Goal: Use online tool/utility: Utilize a website feature to perform a specific function

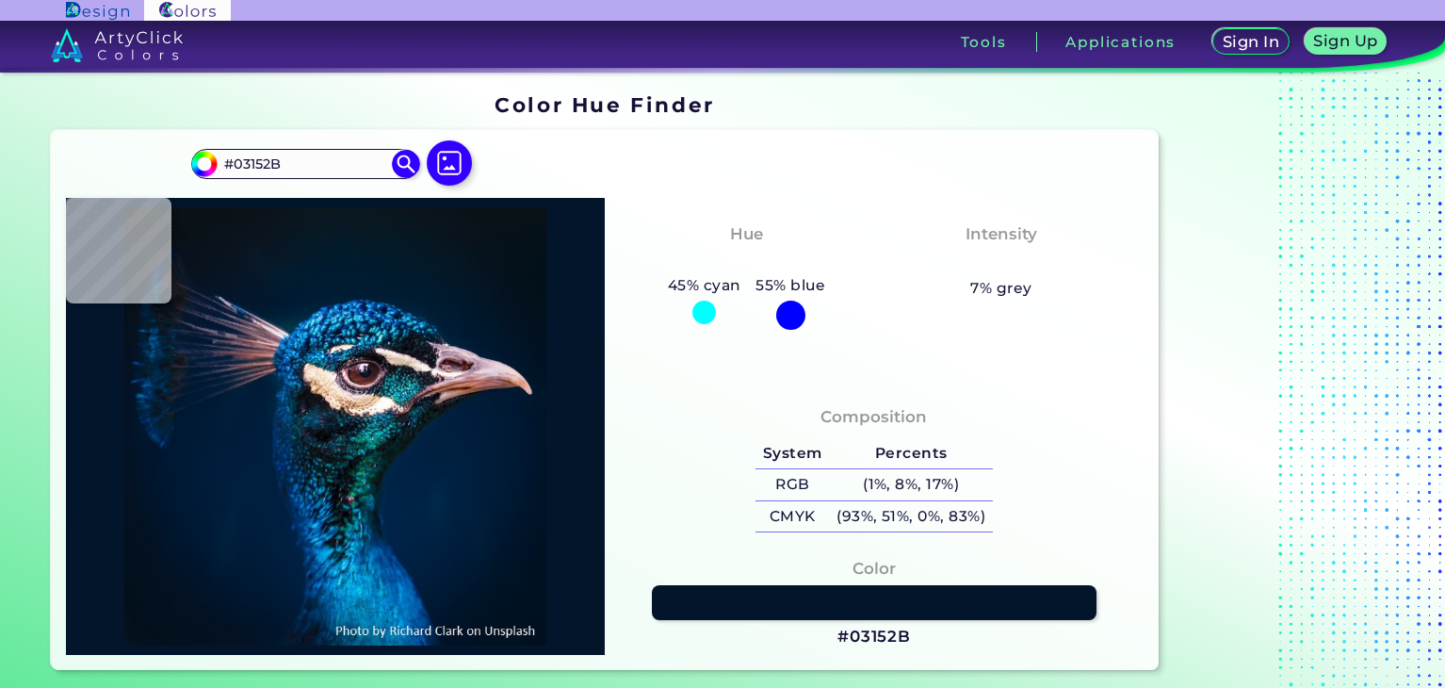
type input "#011329"
type input "#011328"
type input "#021327"
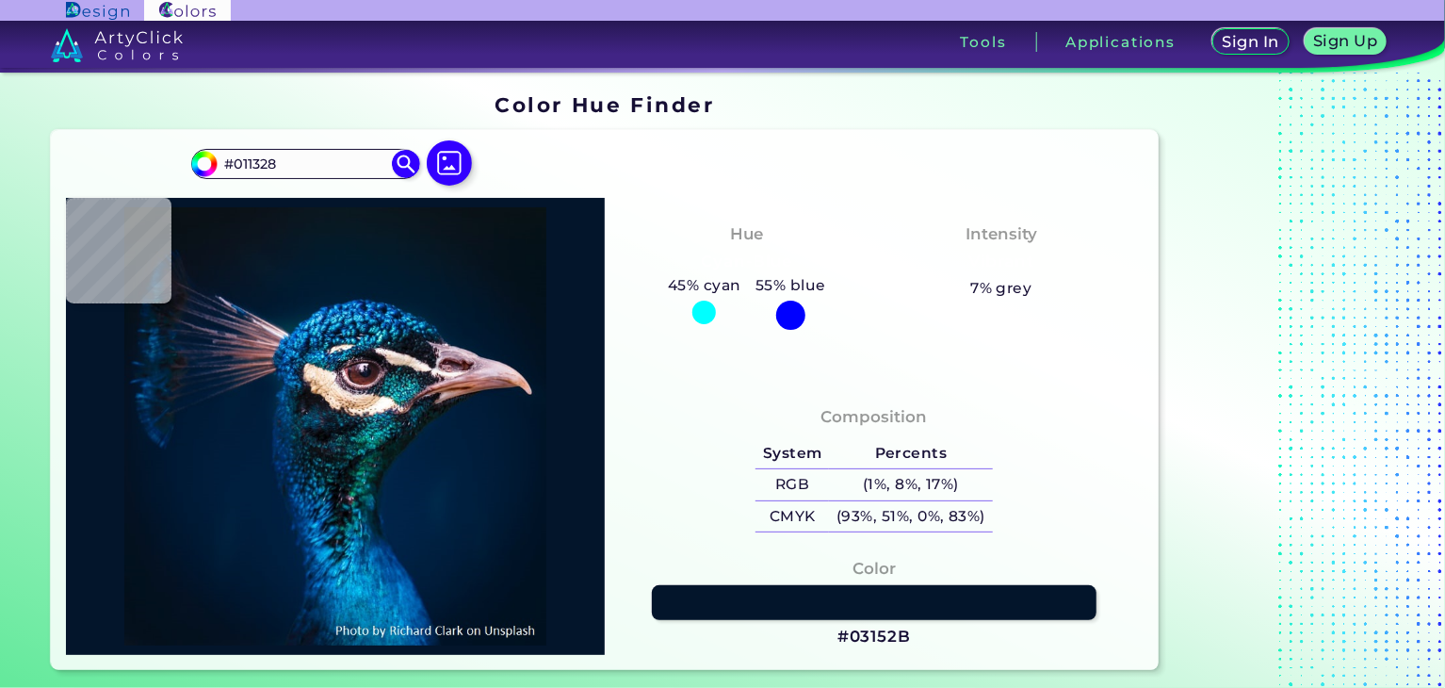
type input "#021327"
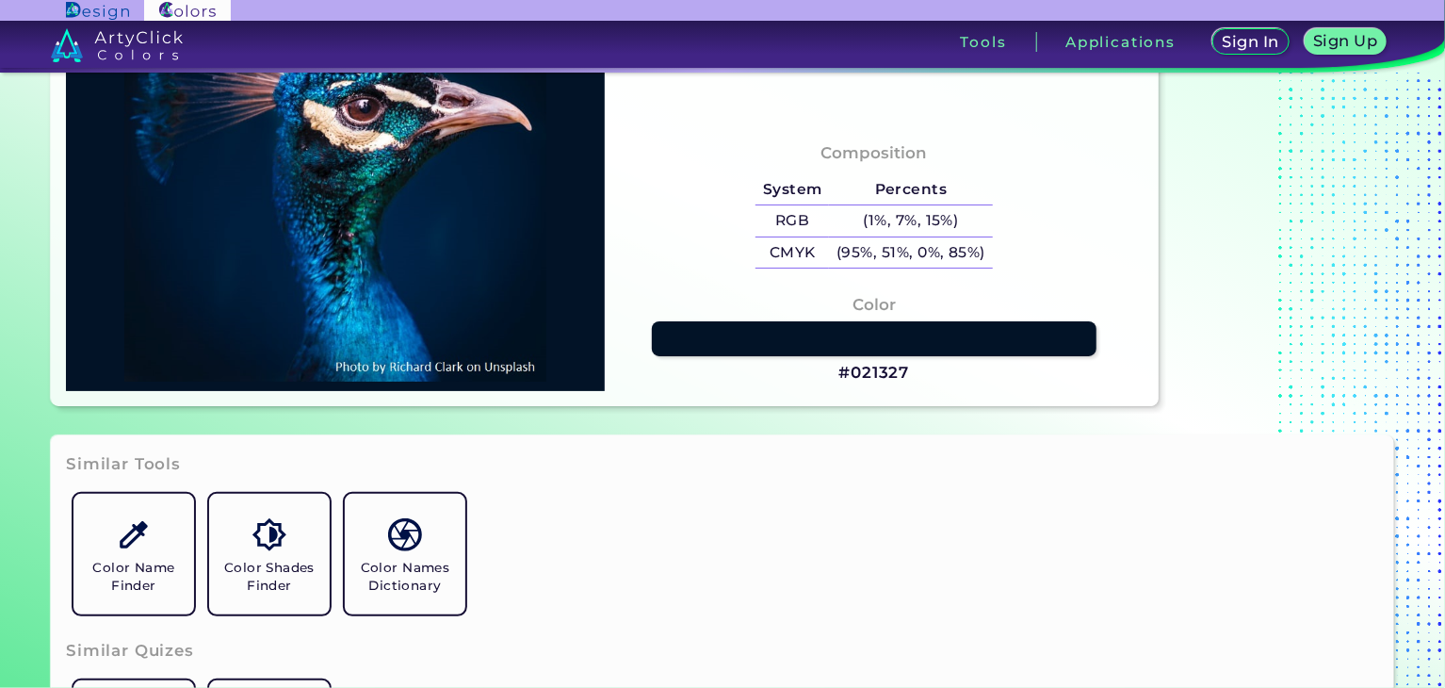
scroll to position [283, 0]
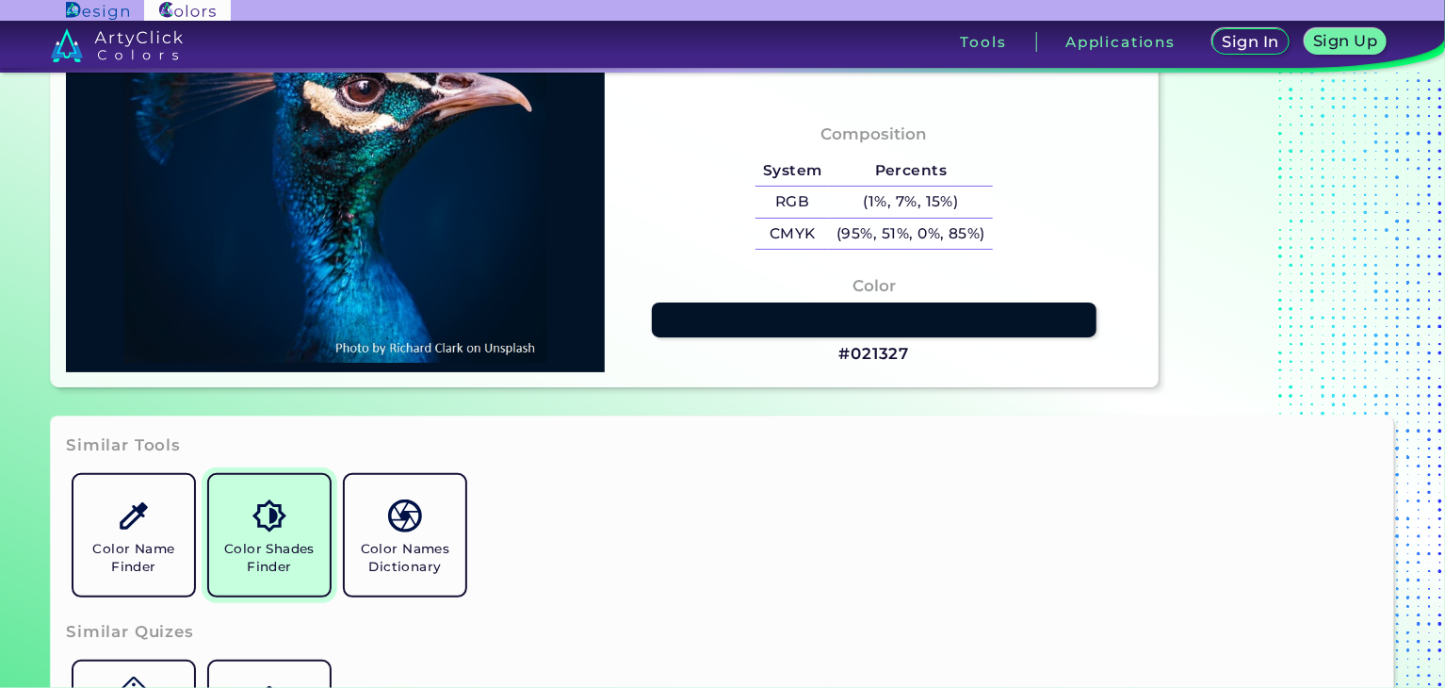
click at [268, 557] on h5 "Color Shades Finder" at bounding box center [269, 558] width 105 height 36
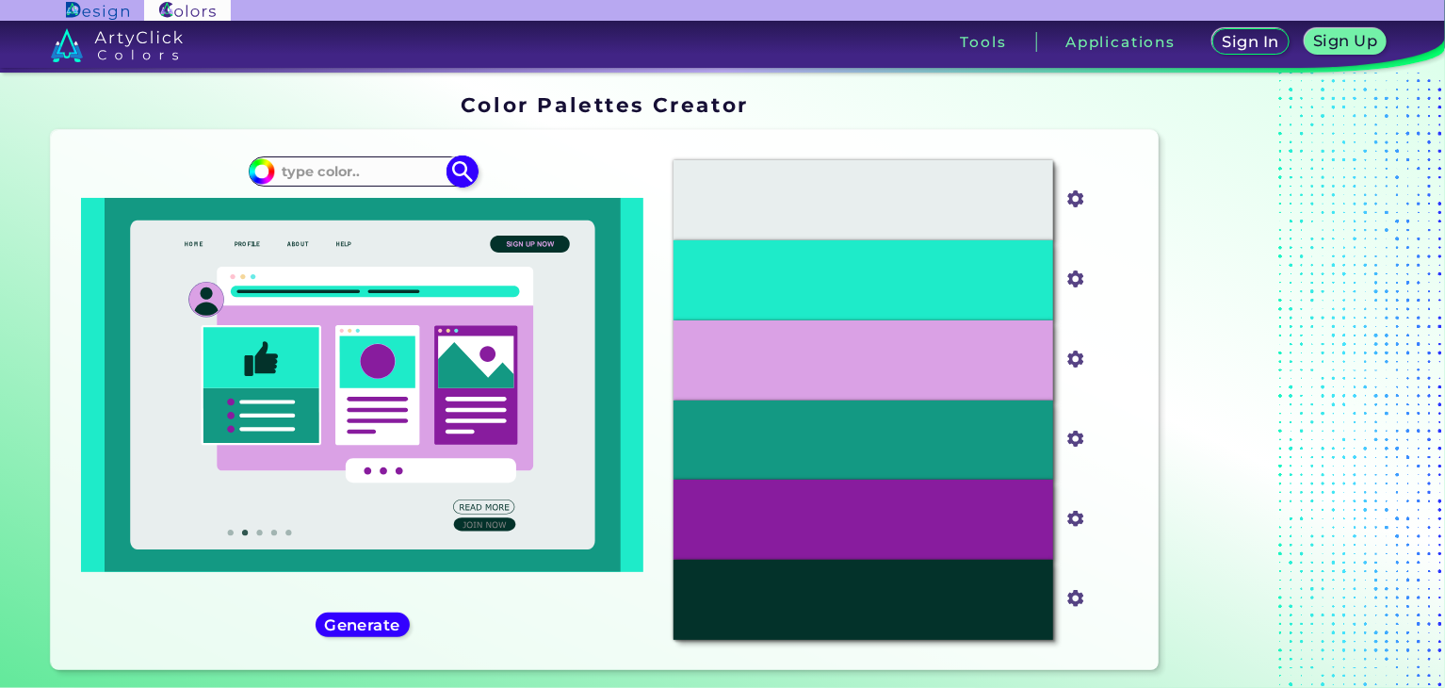
click at [317, 164] on input at bounding box center [362, 171] width 175 height 25
paste input "#144C31"
type input "#144C31"
click at [459, 170] on img at bounding box center [462, 171] width 33 height 33
type input "#144c31"
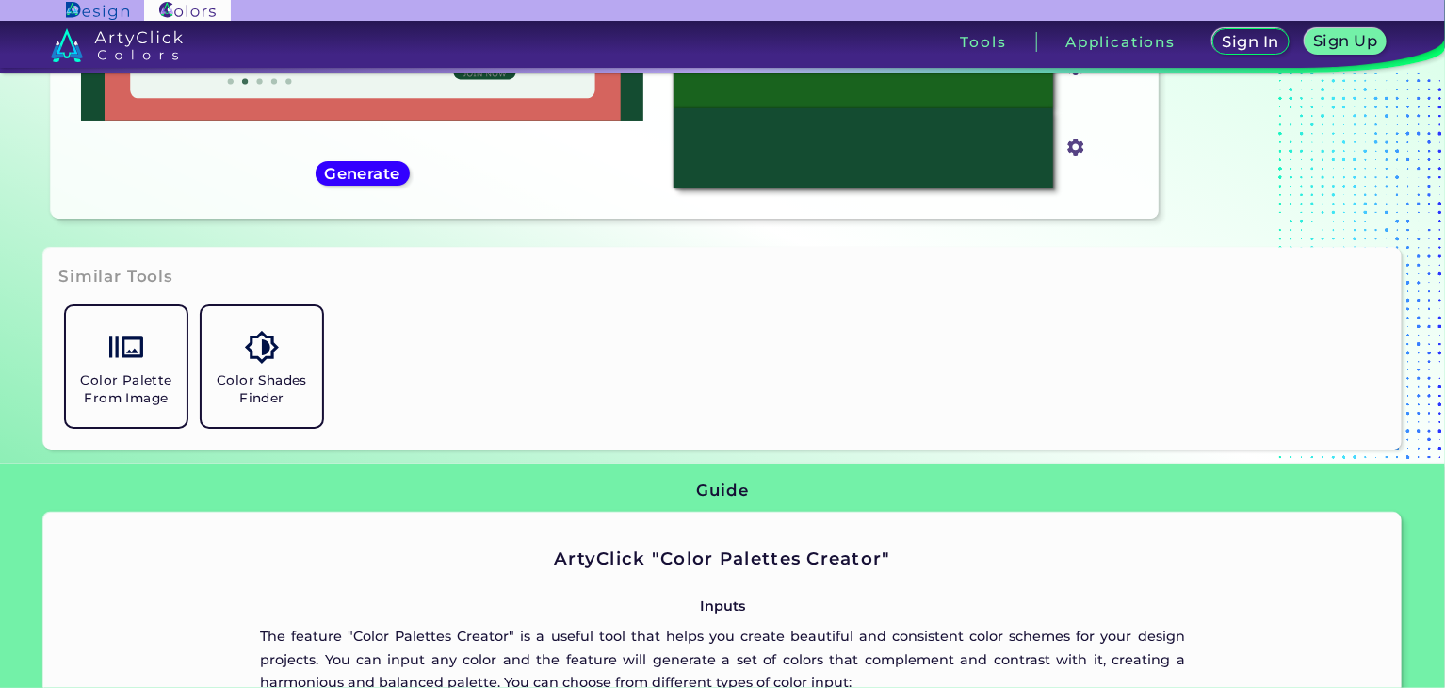
scroll to position [452, 0]
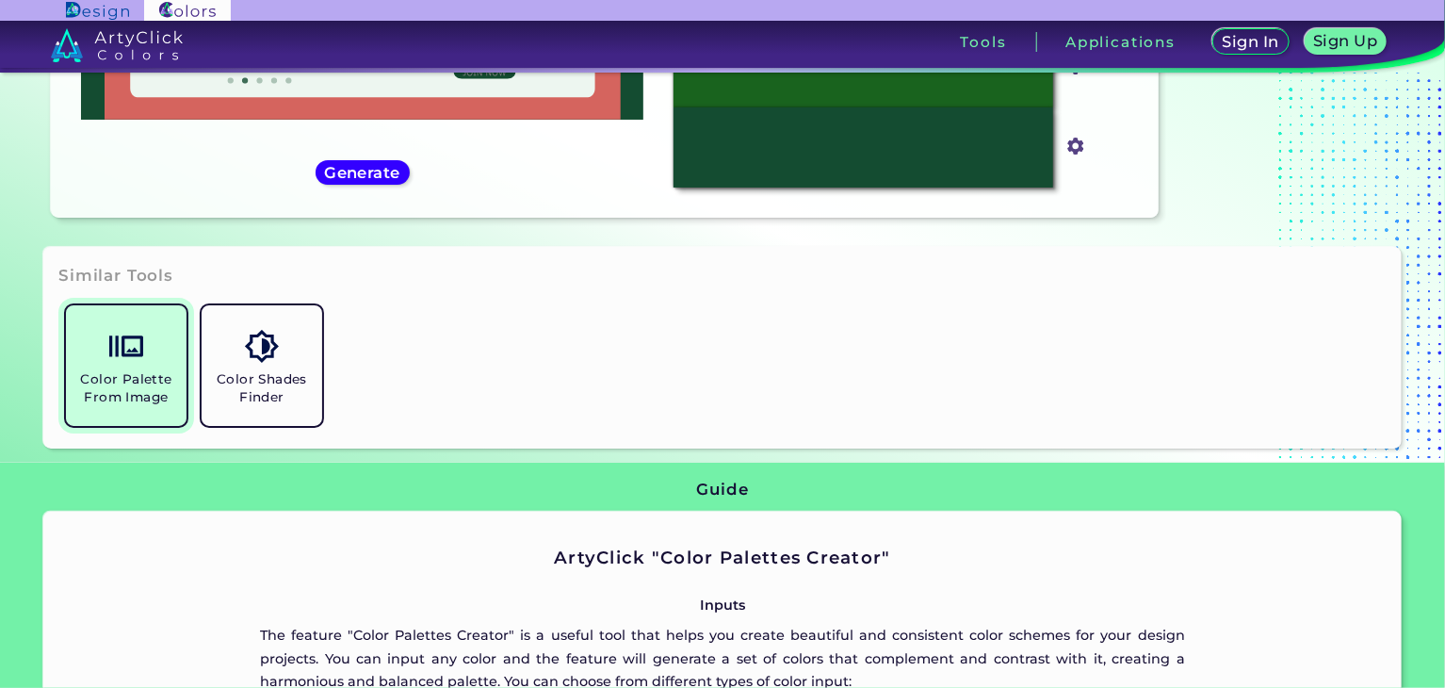
click at [112, 386] on h5 "Color Palette From Image" at bounding box center [125, 388] width 105 height 36
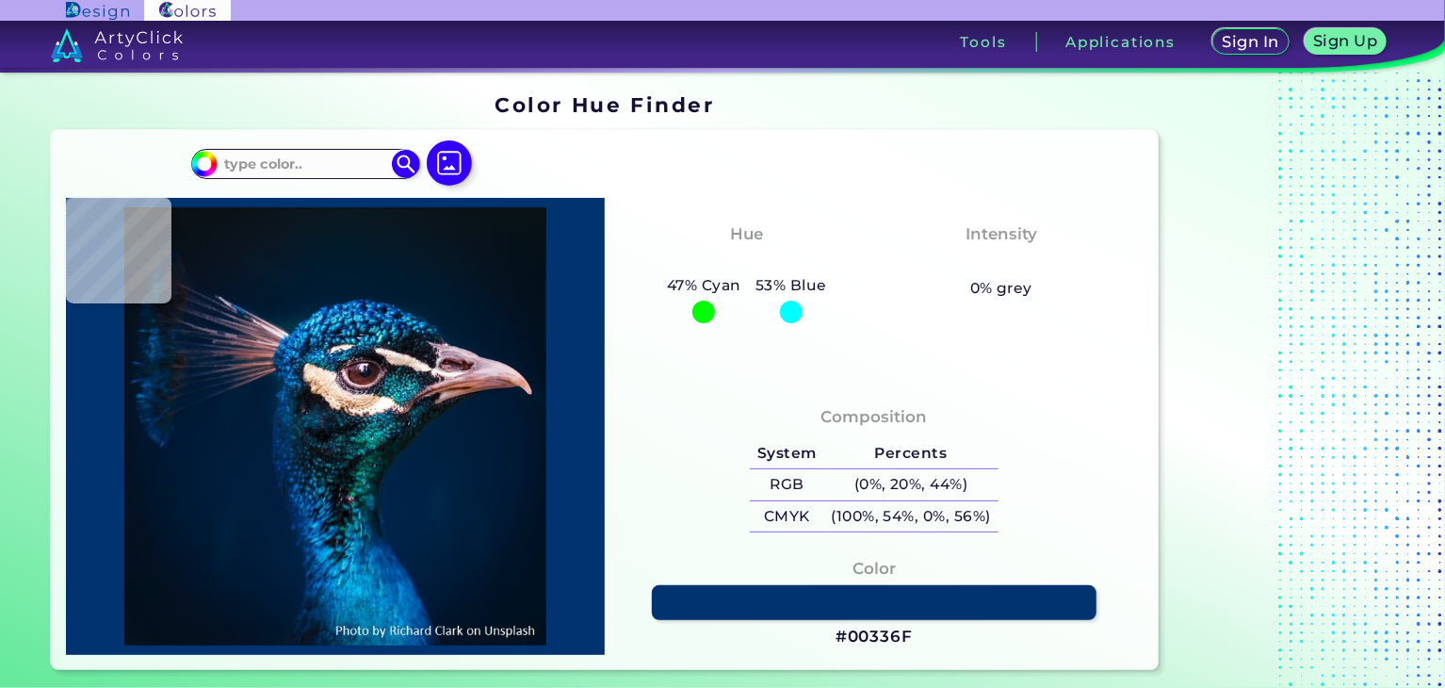
type input "#000000"
type input "#031225"
type input "#051225"
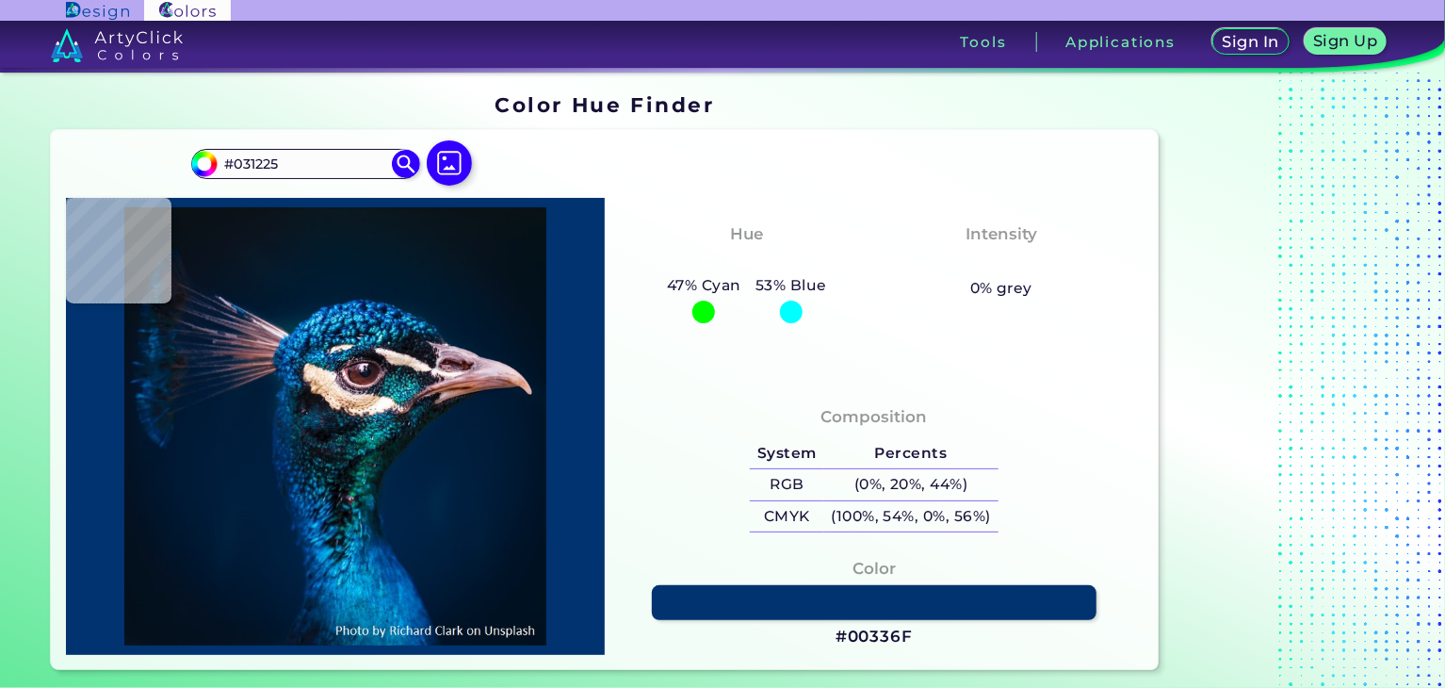
type input "#051225"
type input "#031225"
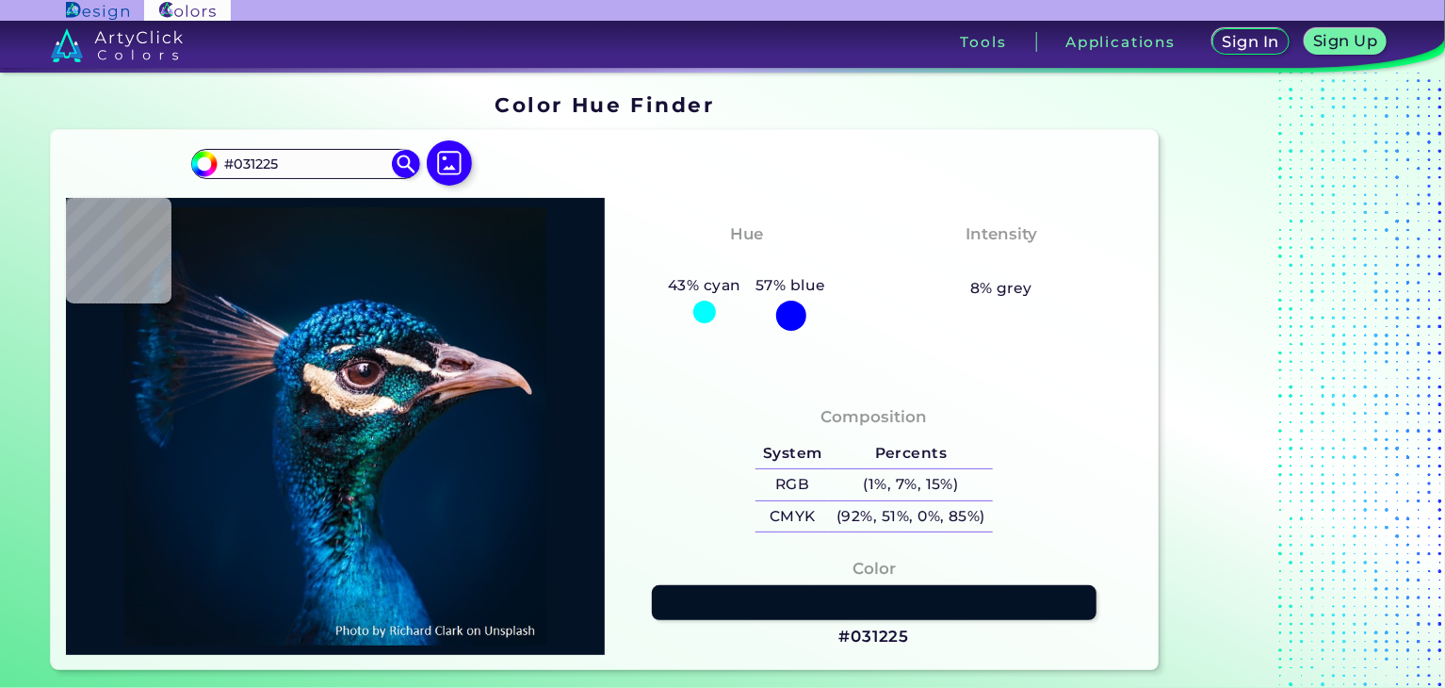
type input "#021225"
type input "#021327"
type input "#031428"
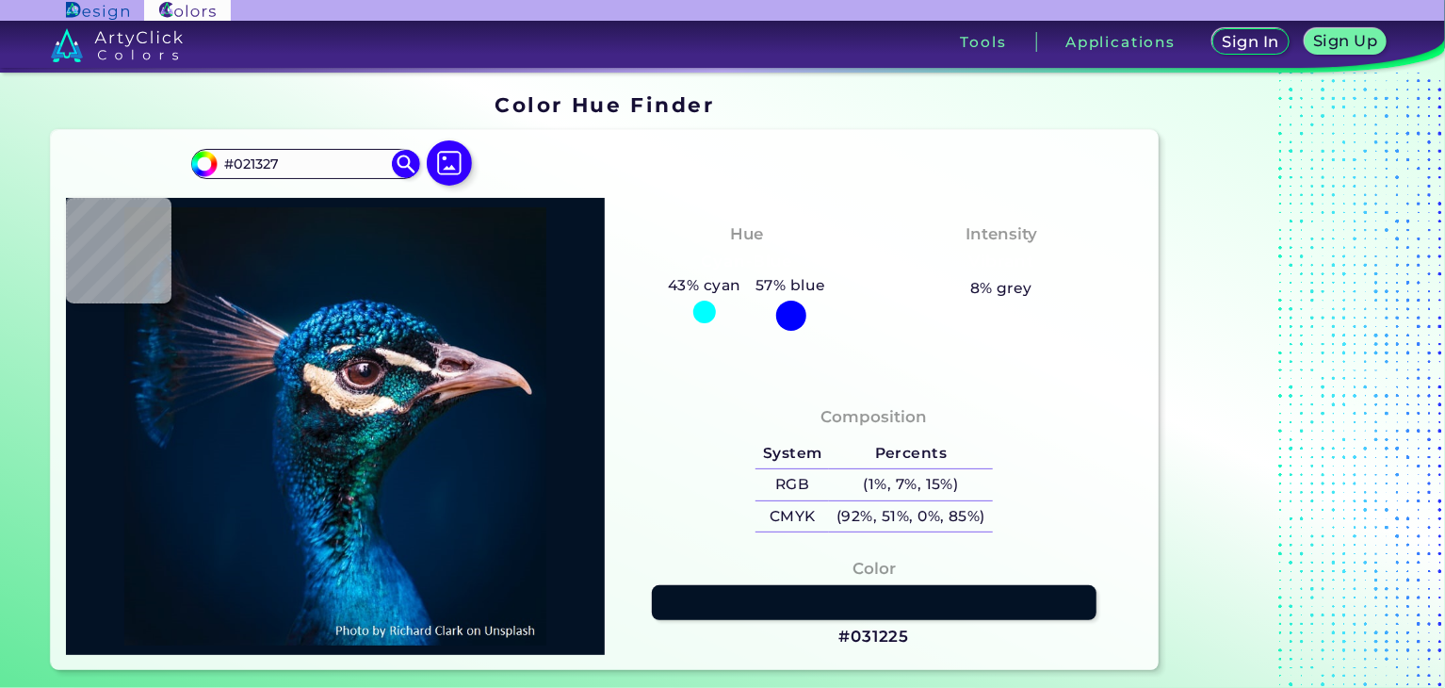
type input "#031428"
type input "#001629"
type input "#01152b"
type input "#01152B"
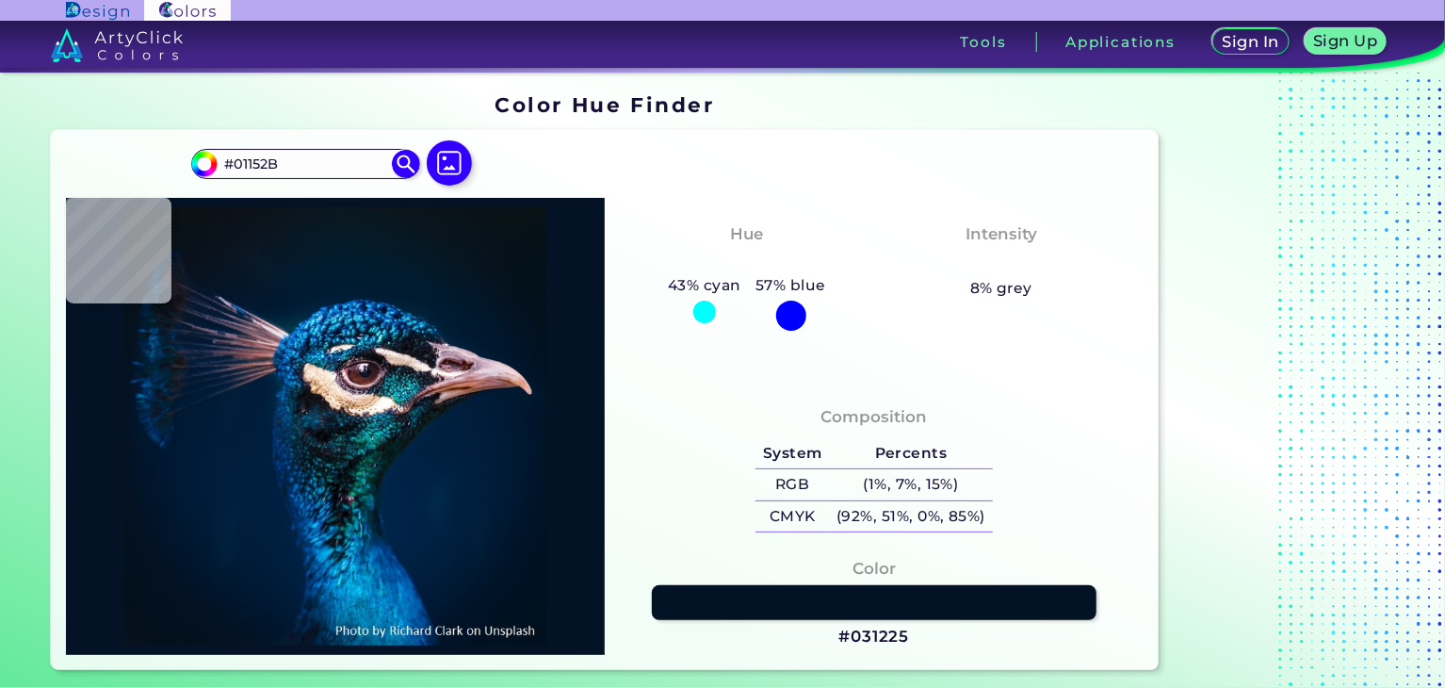
type input "#02152b"
type input "#02152B"
type input "#00162e"
type input "#00162E"
type input "#031529"
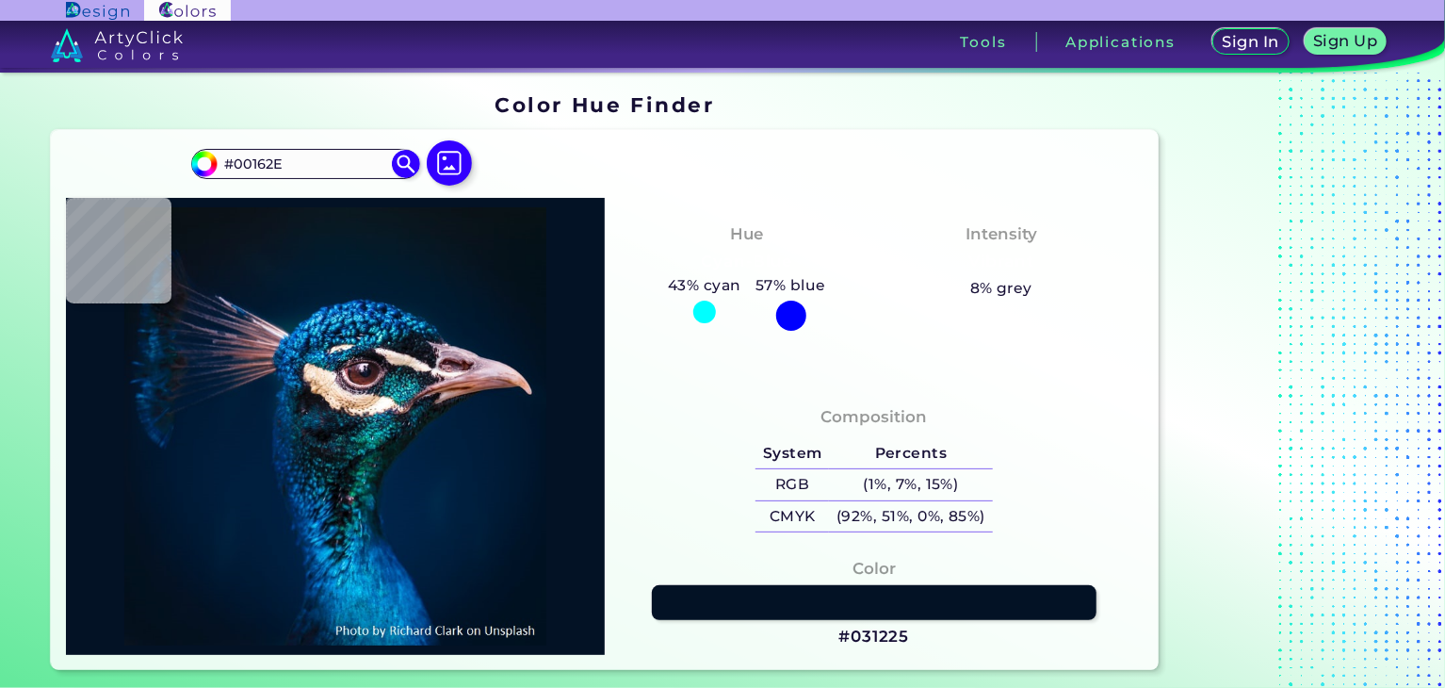
type input "#031529"
type input "#031429"
type input "#051228"
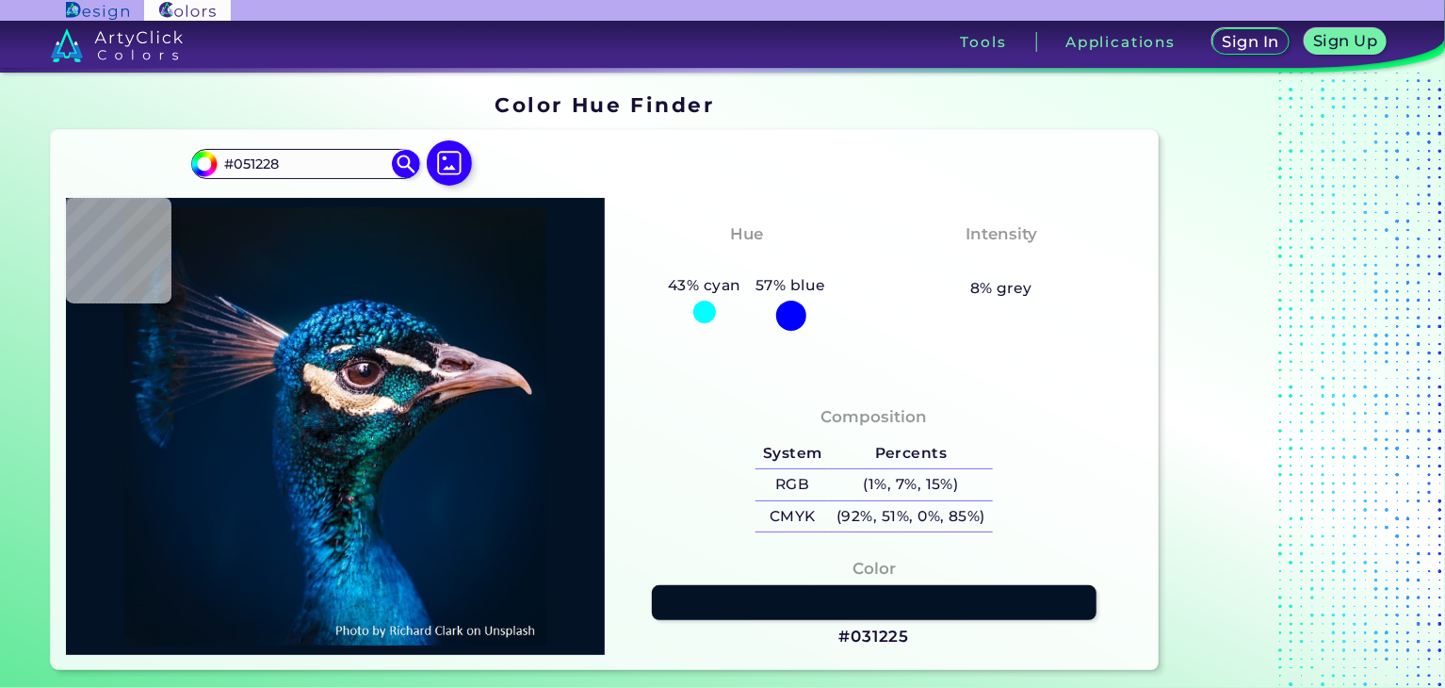
type input "#021323"
type input "#104476"
type input "#041628"
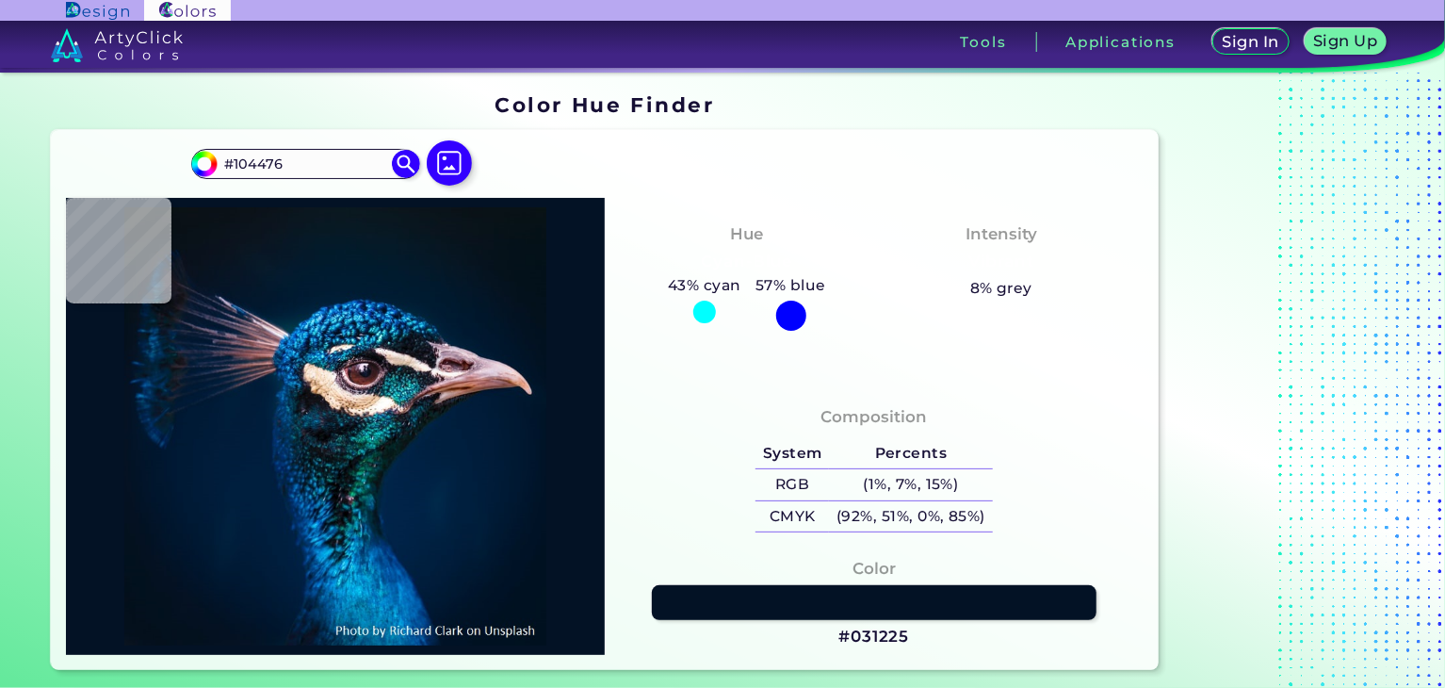
type input "#041628"
type input "#041326"
type input "#032e59"
type input "#032E59"
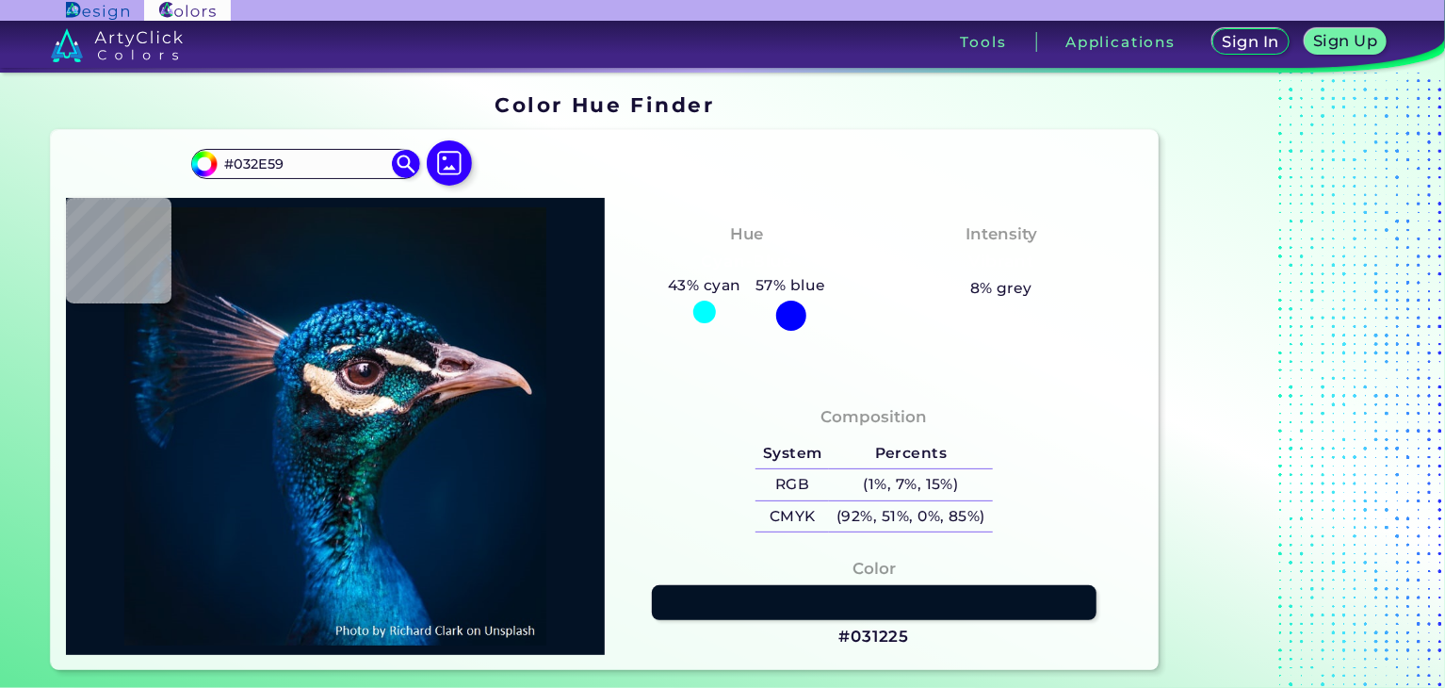
type input "#061224"
type input "#061323"
type input "#061220"
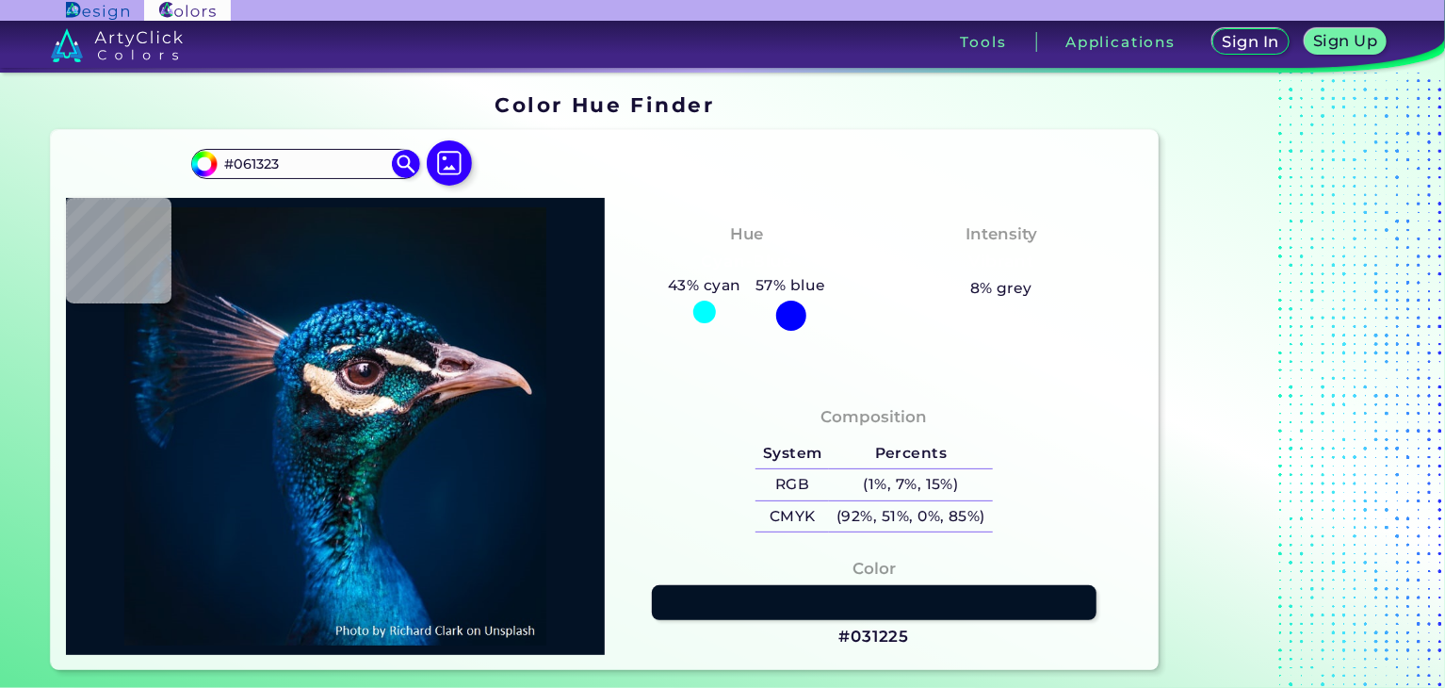
type input "#061220"
type input "#06121e"
type input "#06121E"
type input "#08121c"
type input "#08121C"
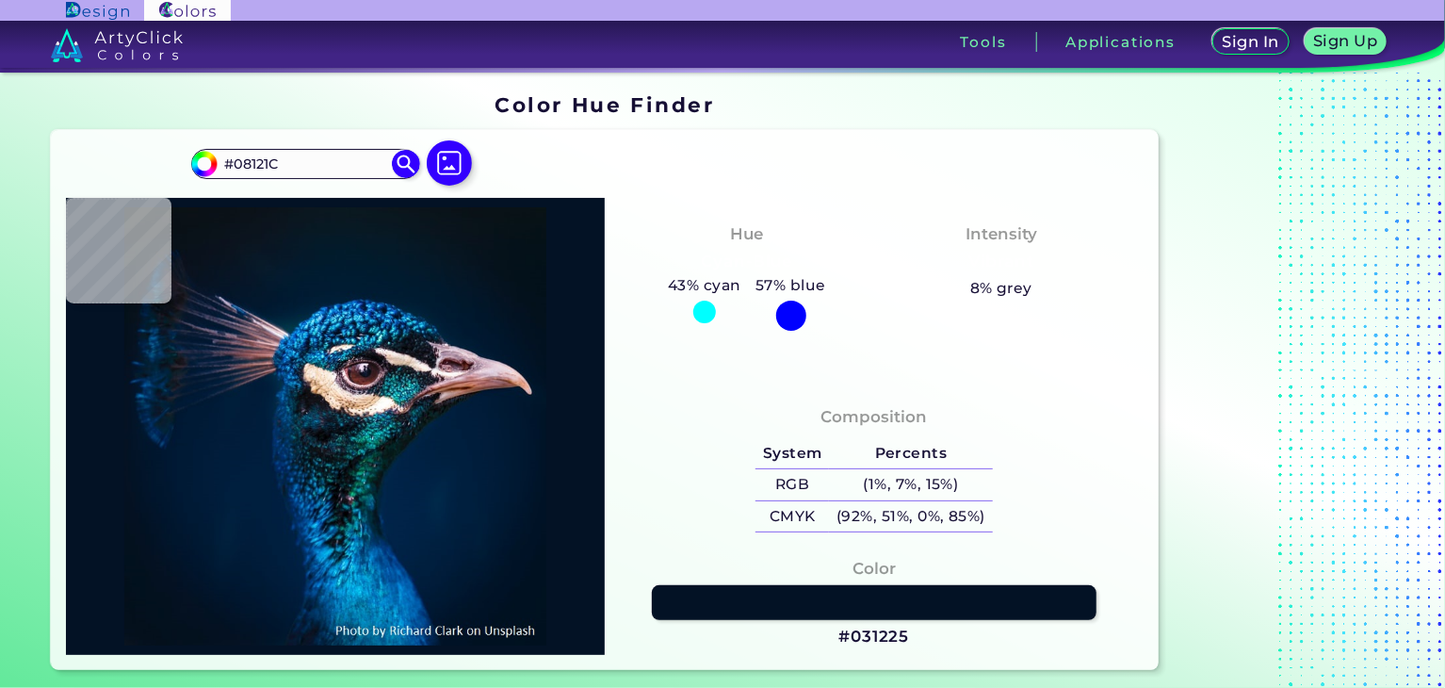
type input "#07111b"
type input "#07111B"
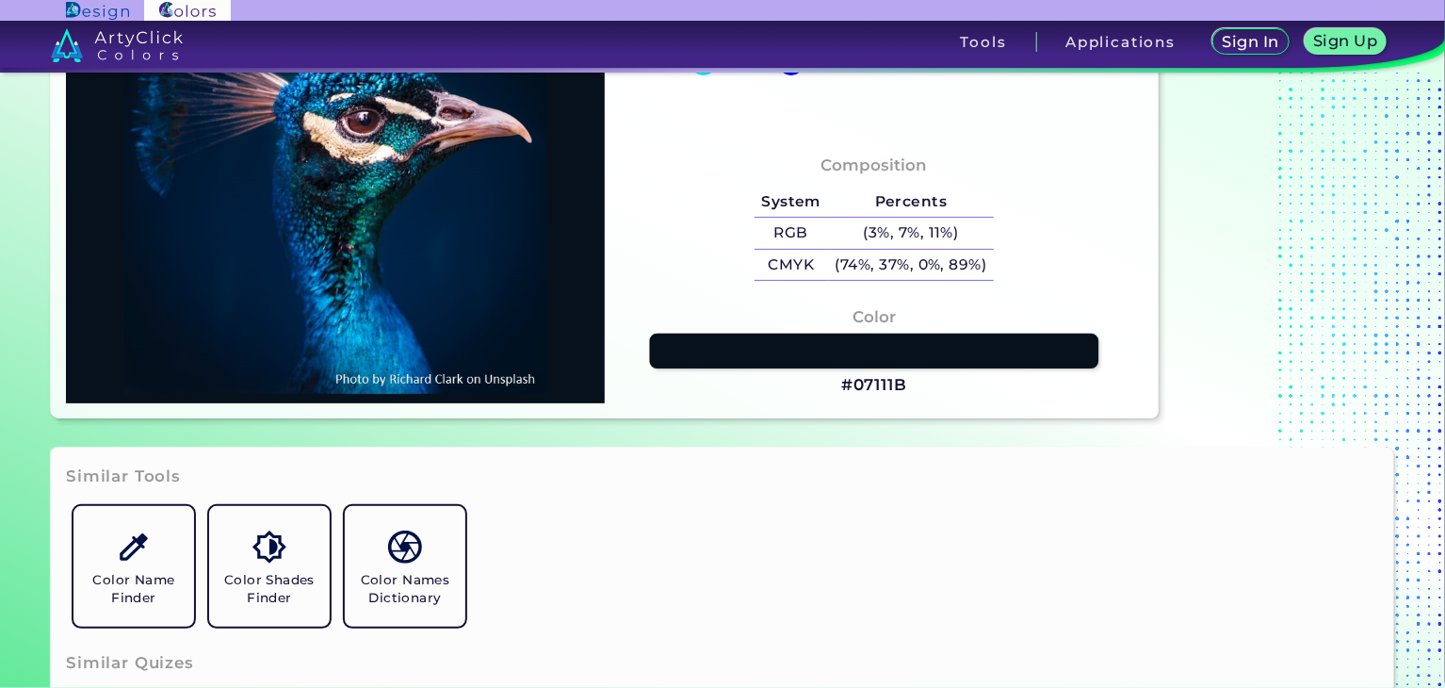
scroll to position [283, 0]
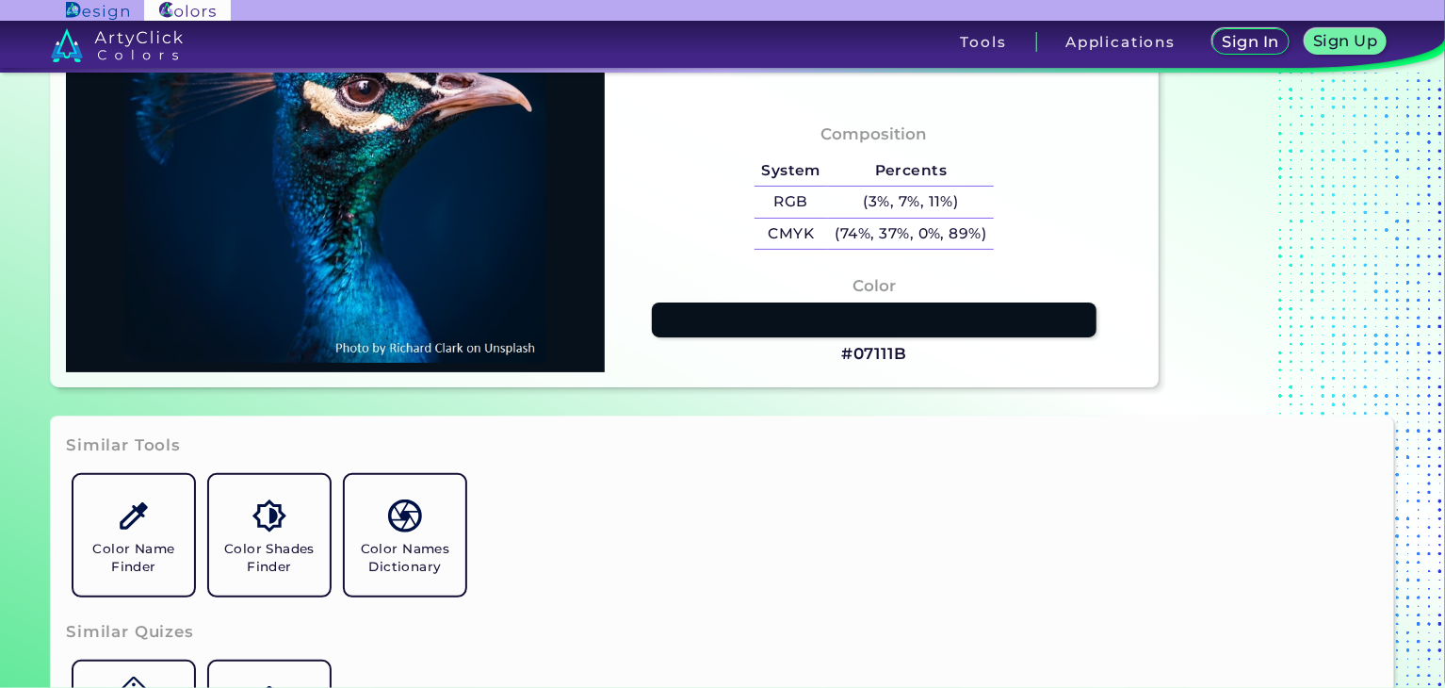
type input "#011c3a"
type input "#011C3A"
type input "#001d3b"
type input "#001D3B"
type input "#002044"
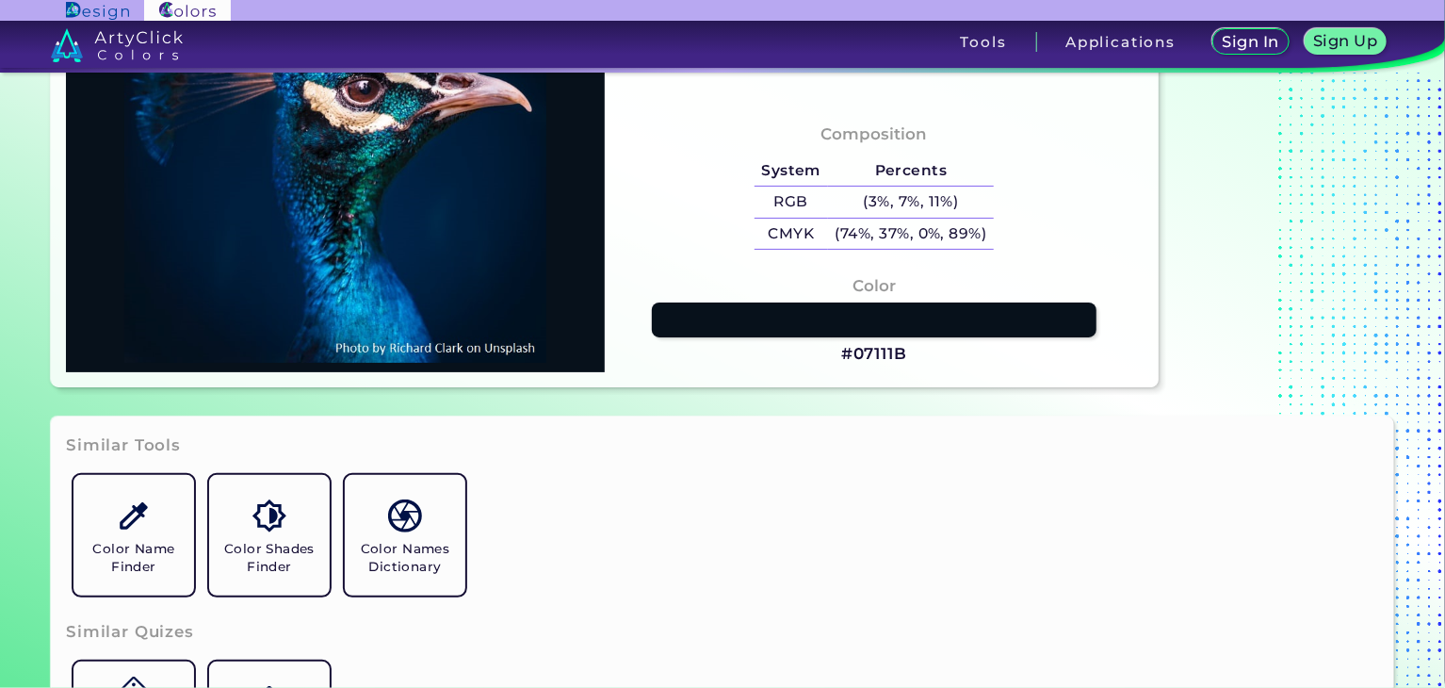
type input "#002044"
type input "#04325f"
type input "#04325F"
type input "#124b6e"
type input "#124B6E"
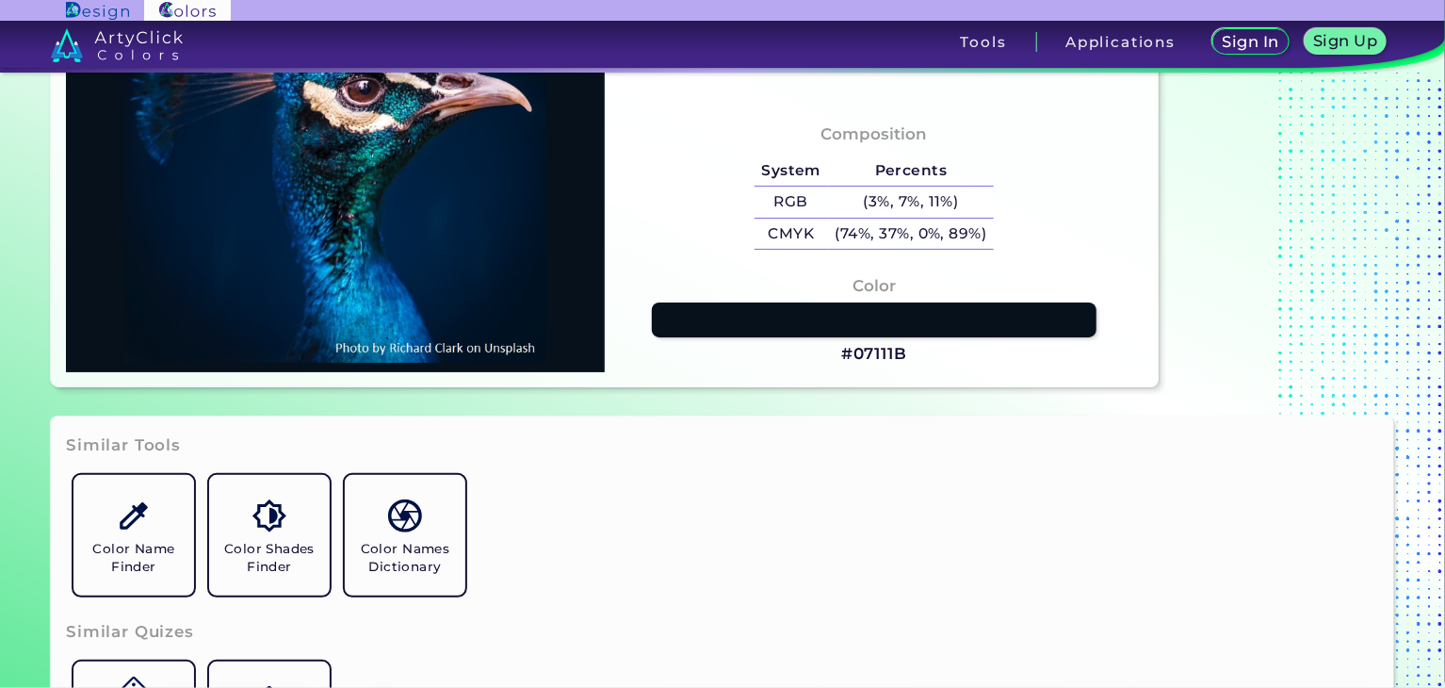
type input "#0d7fa4"
type input "#0D7FA4"
type input "#048ad0"
type input "#048AD0"
type input "#003677"
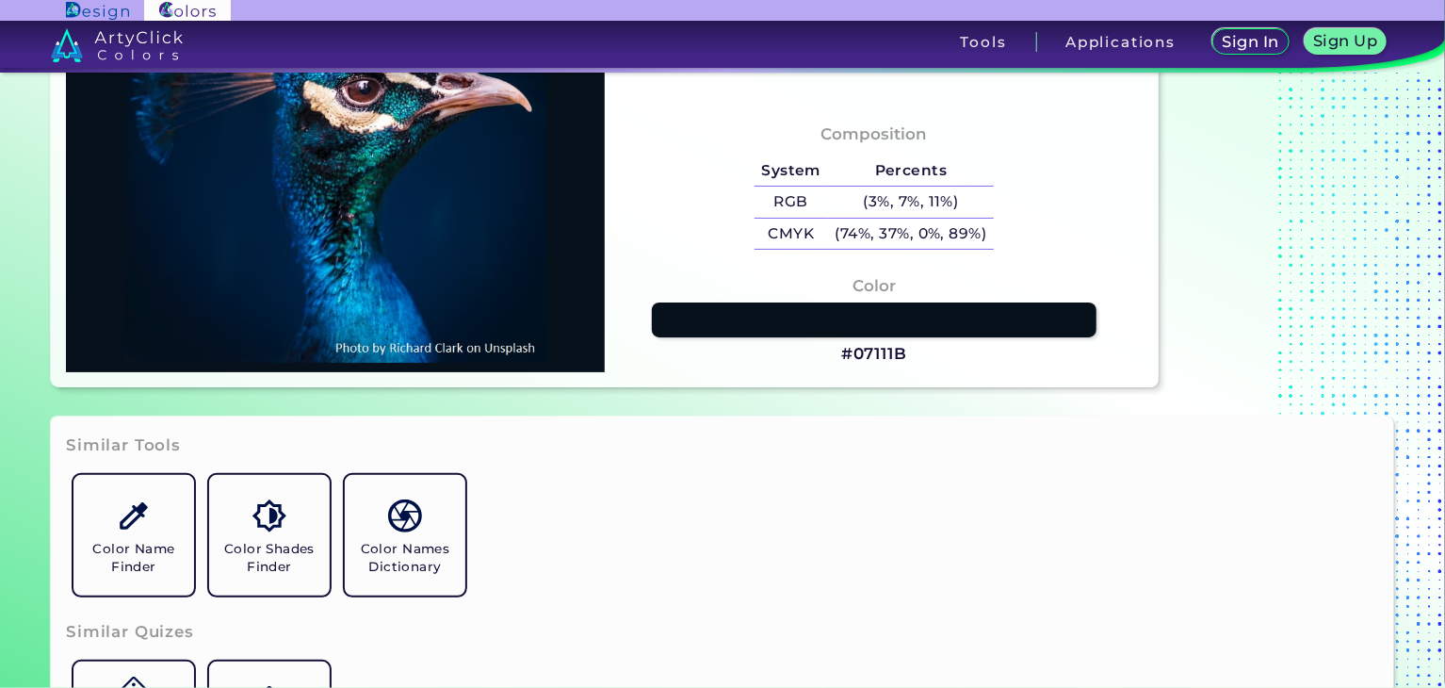
type input "#003677"
type input "#001b36"
type input "#001B36"
type input "#011327"
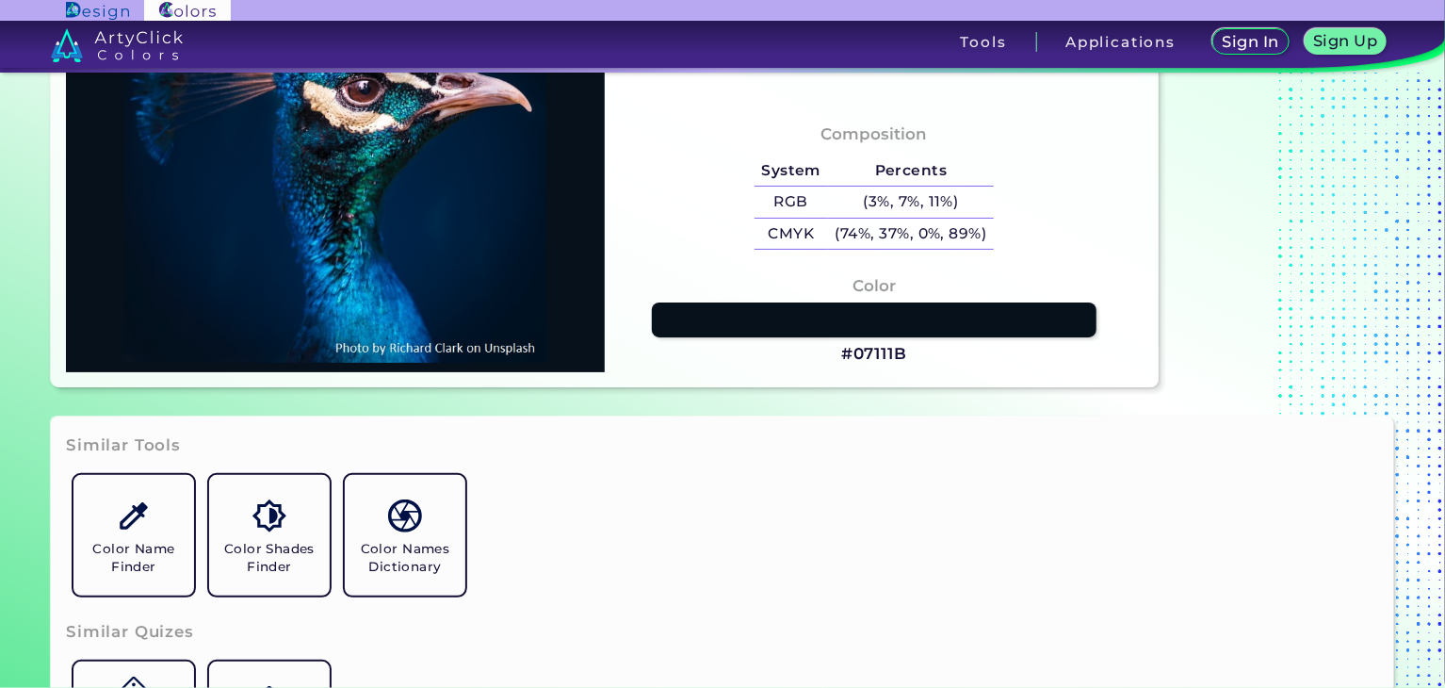
type input "#000000"
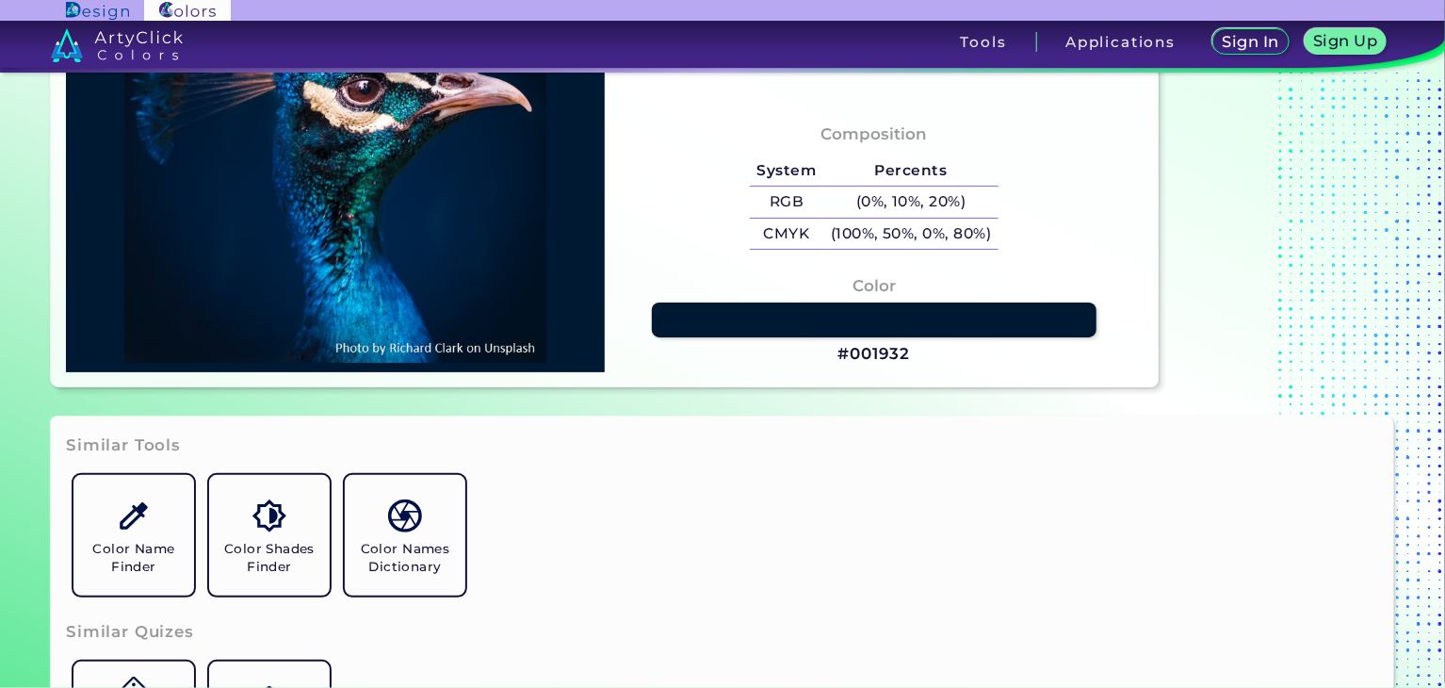
type input "#001932"
type input "#002748"
type input "#012348"
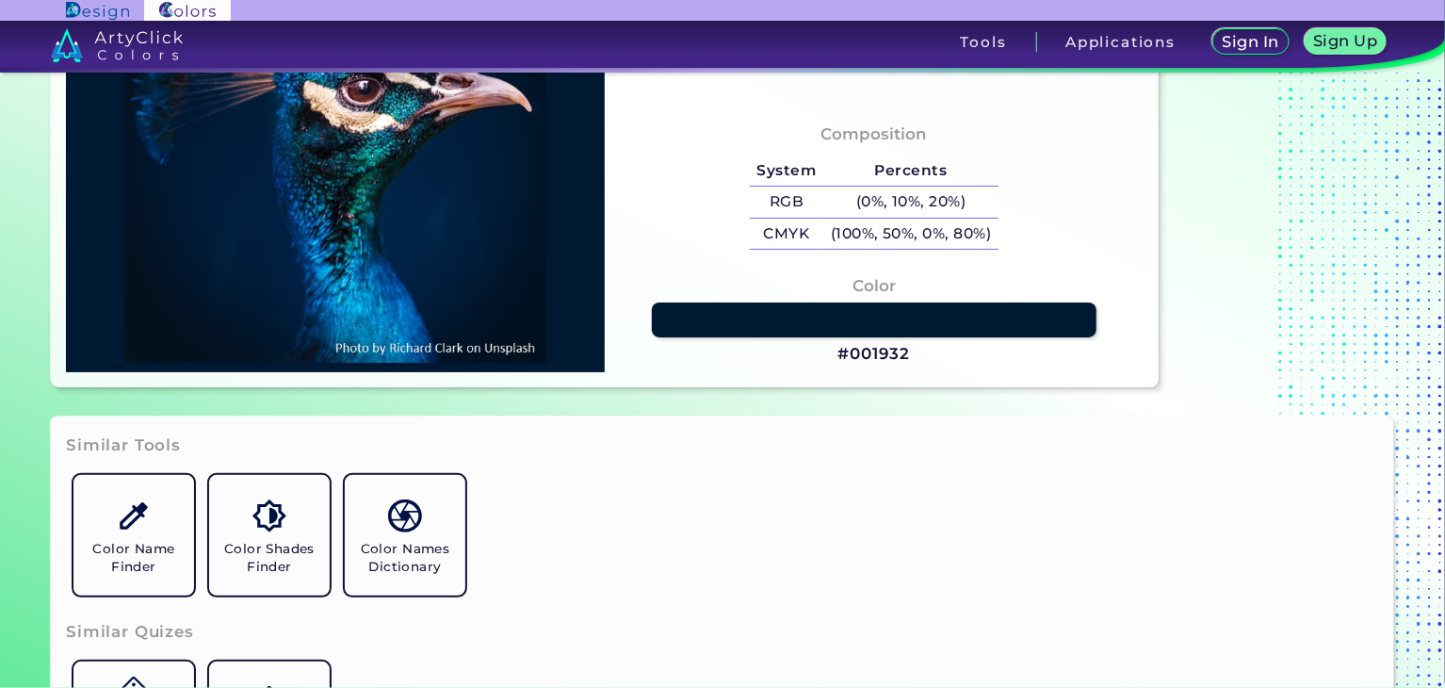
type input "#012348"
type input "#012631"
type input "#047ea0"
type input "#047EA0"
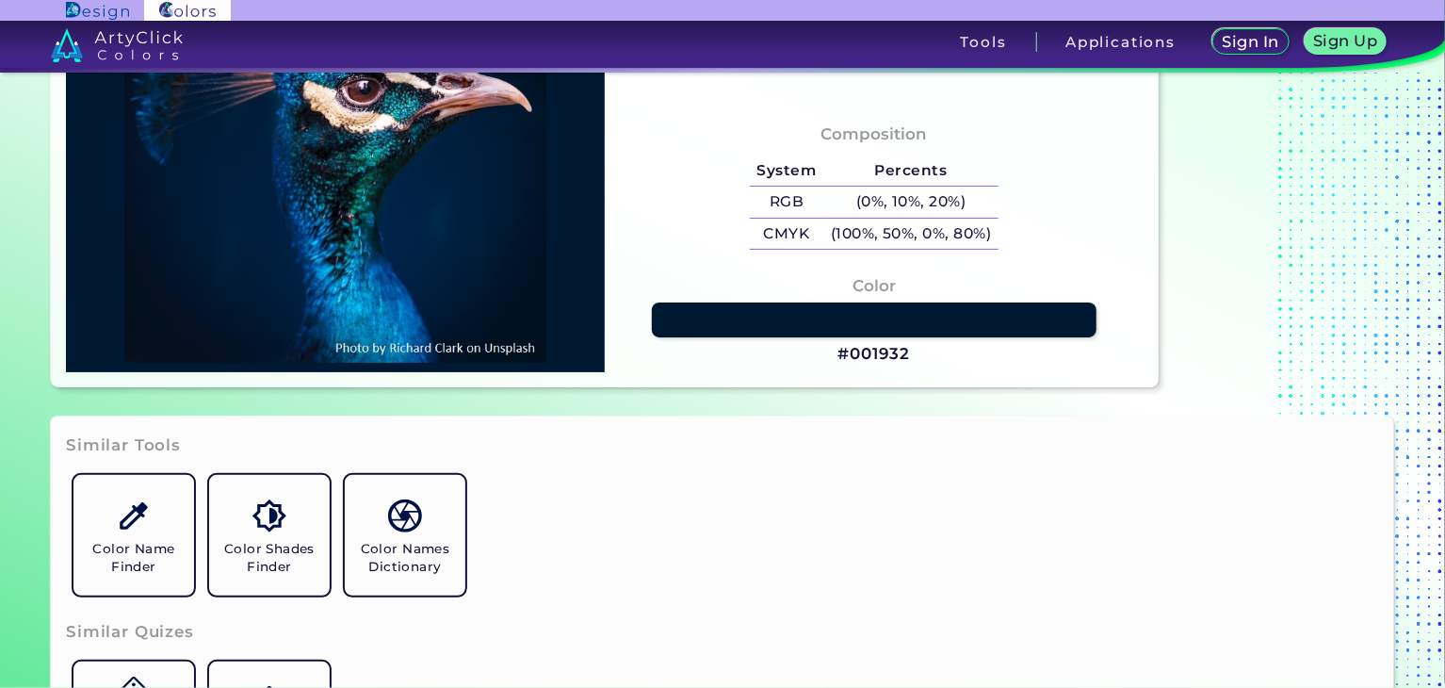
type input "#020f19"
type input "#020F19"
type input "#0360ad"
type input "#[DATE]"
type input "#002245"
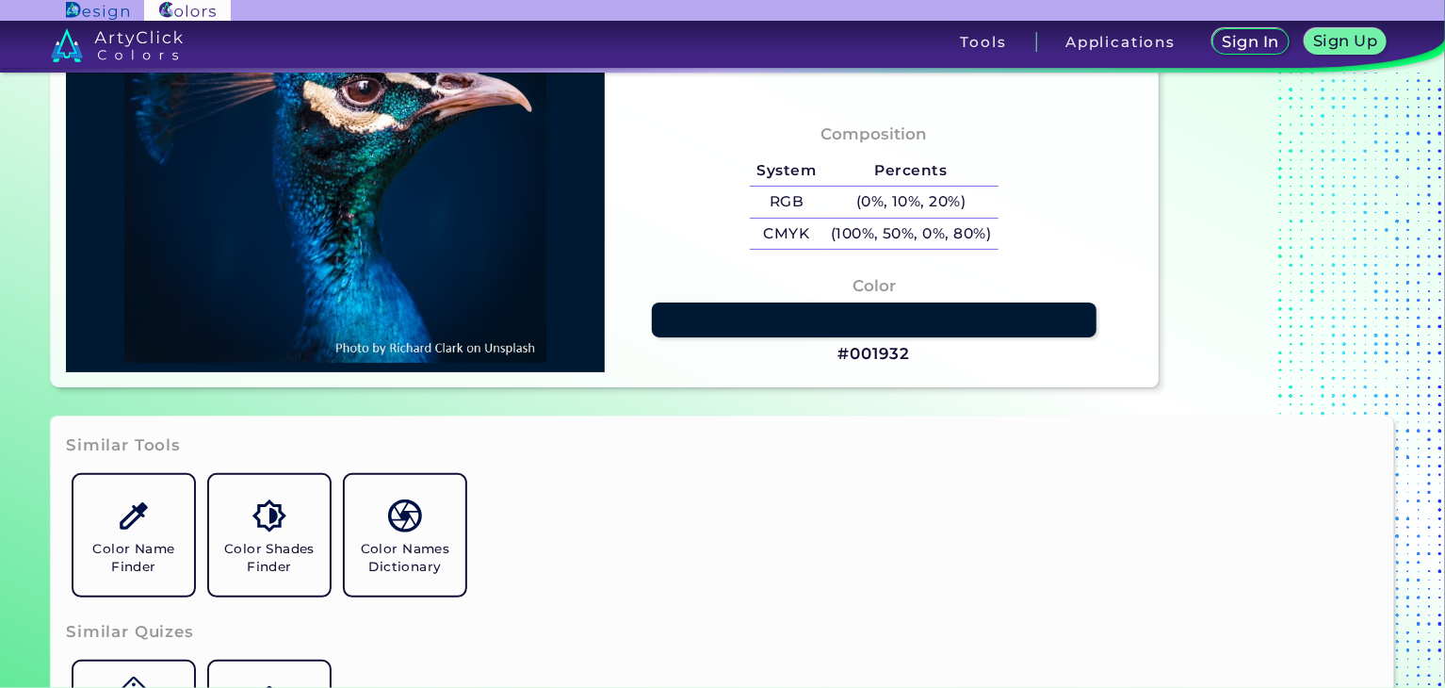
type input "#002245"
type input "#001f3e"
type input "#001F3E"
type input "#011c3a"
type input "#011C3A"
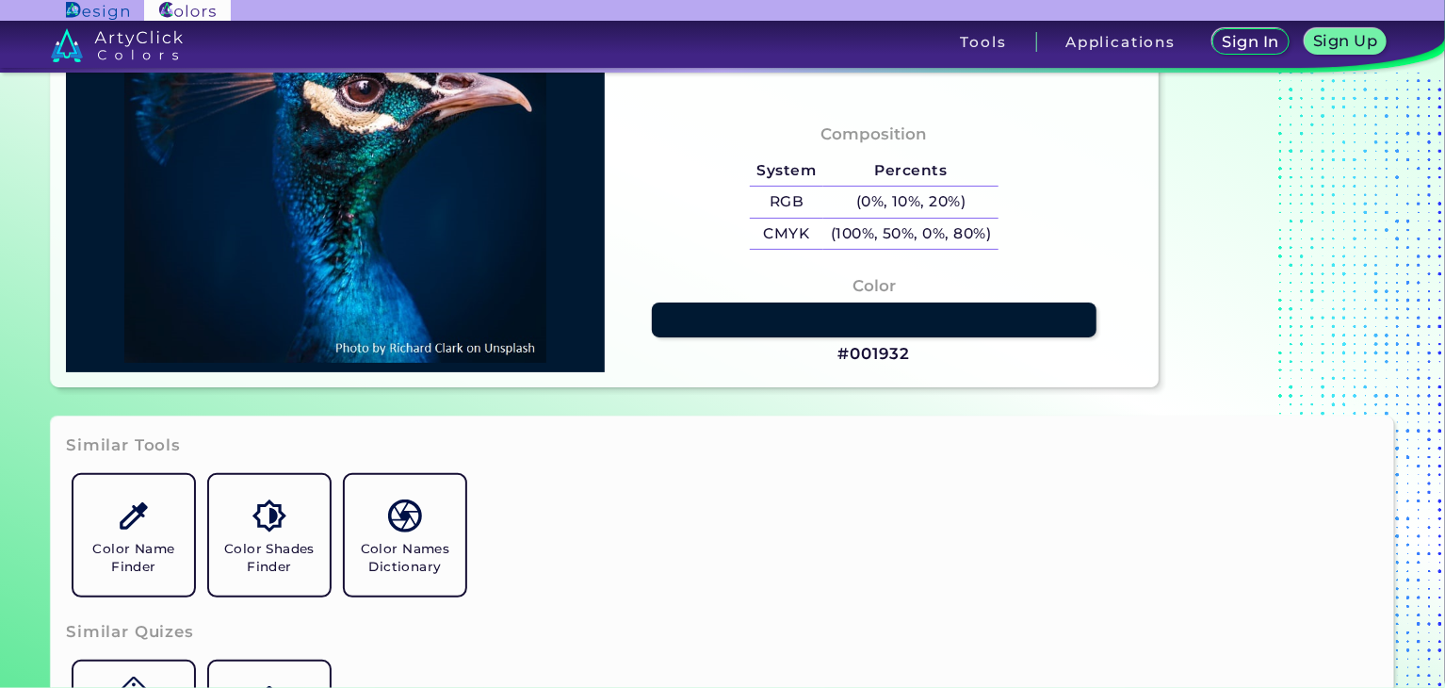
type input "#001a35"
type input "#001A35"
type input "#001832"
type input "#01162f"
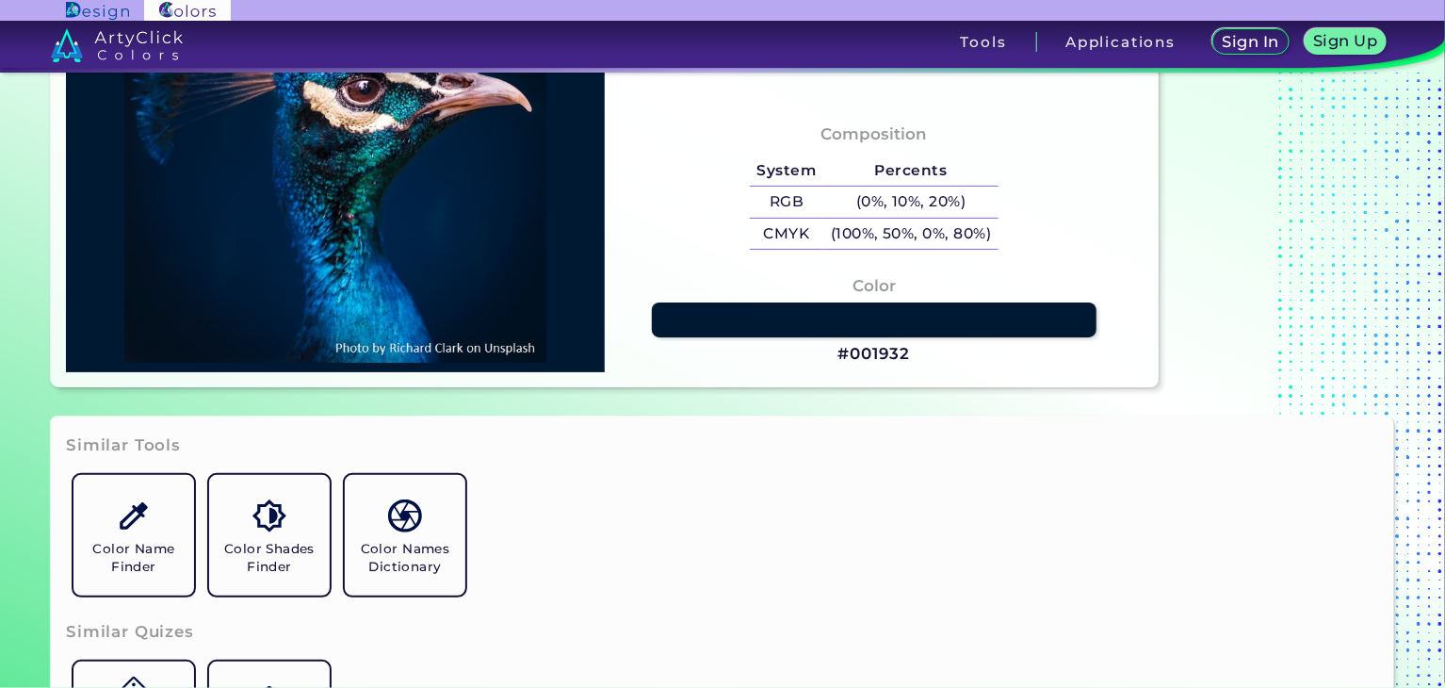
type input "#01162F"
type input "#01172f"
type input "#01172F"
type input "#00162d"
type input "#00162D"
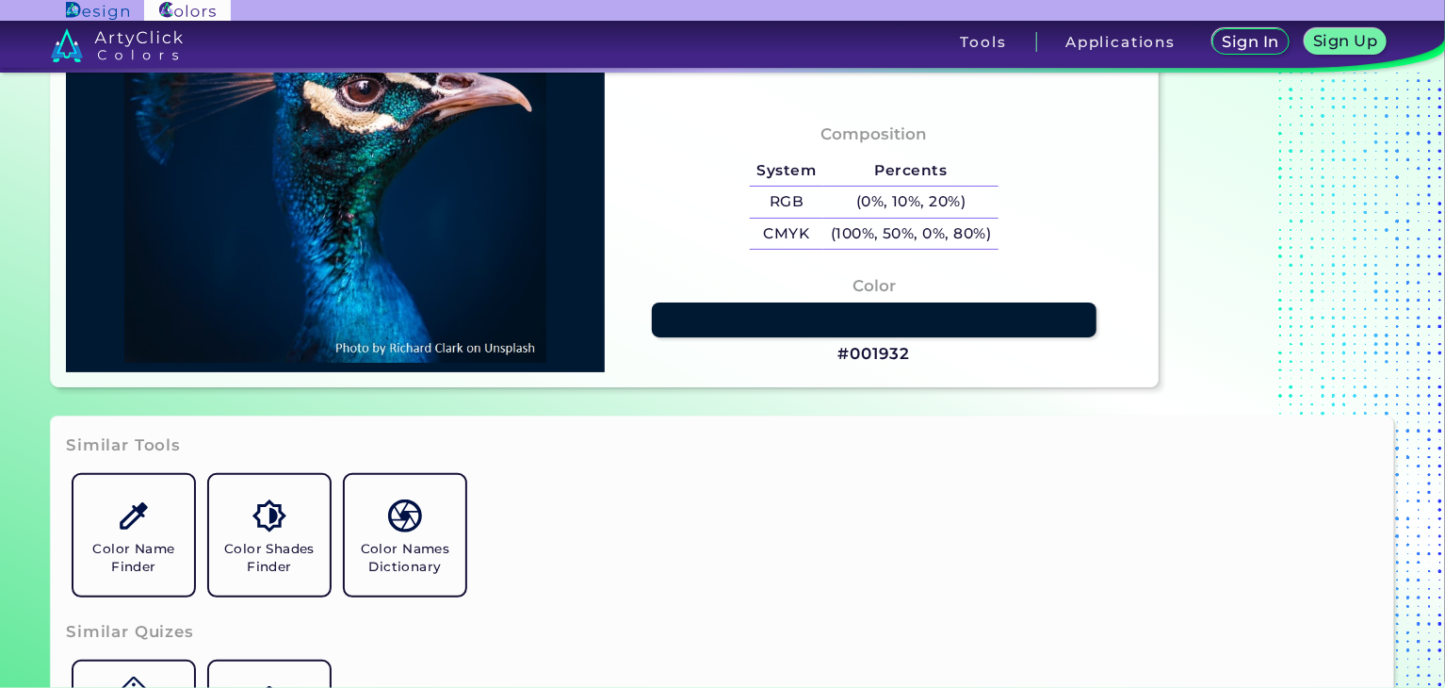
type input "#01162b"
type input "#01162B"
type input "#01152d"
type input "#01152D"
type input "#001830"
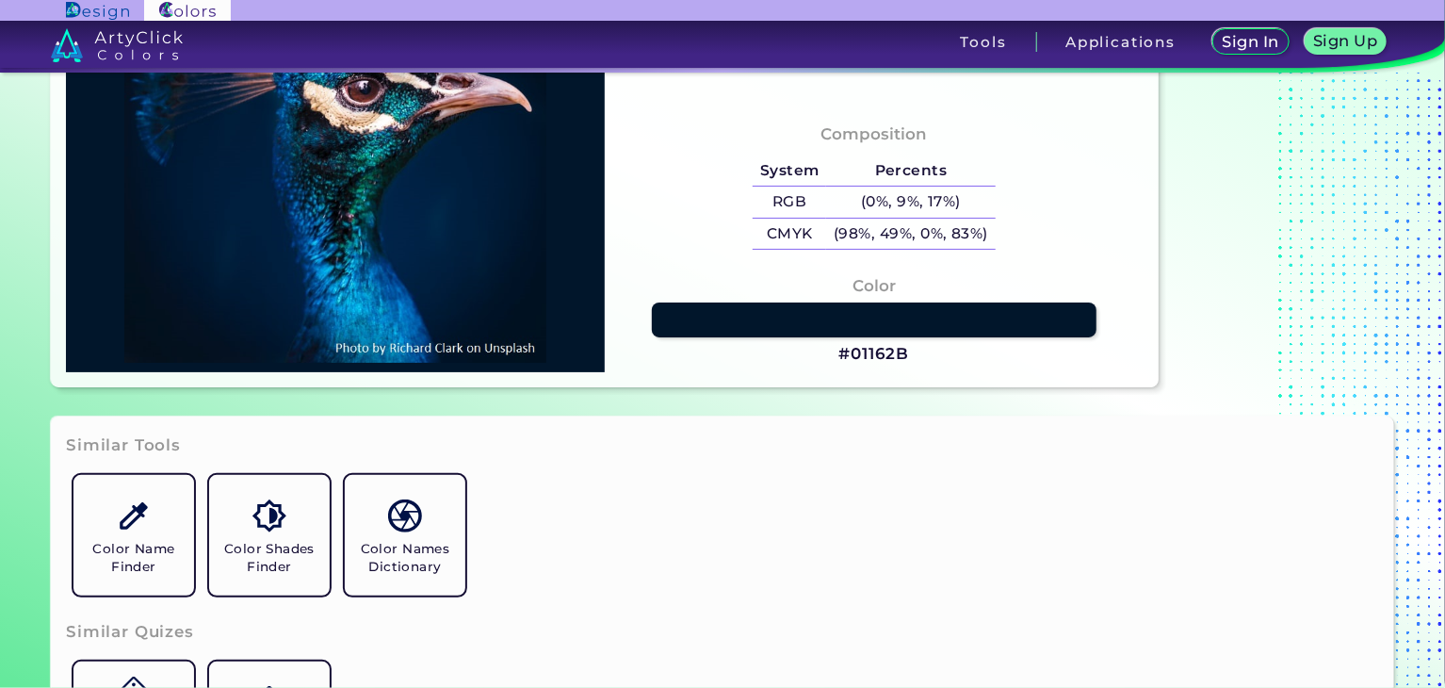
type input "#001830"
type input "#001b3d"
type input "#001B3D"
type input "#042c4f"
type input "#042C4F"
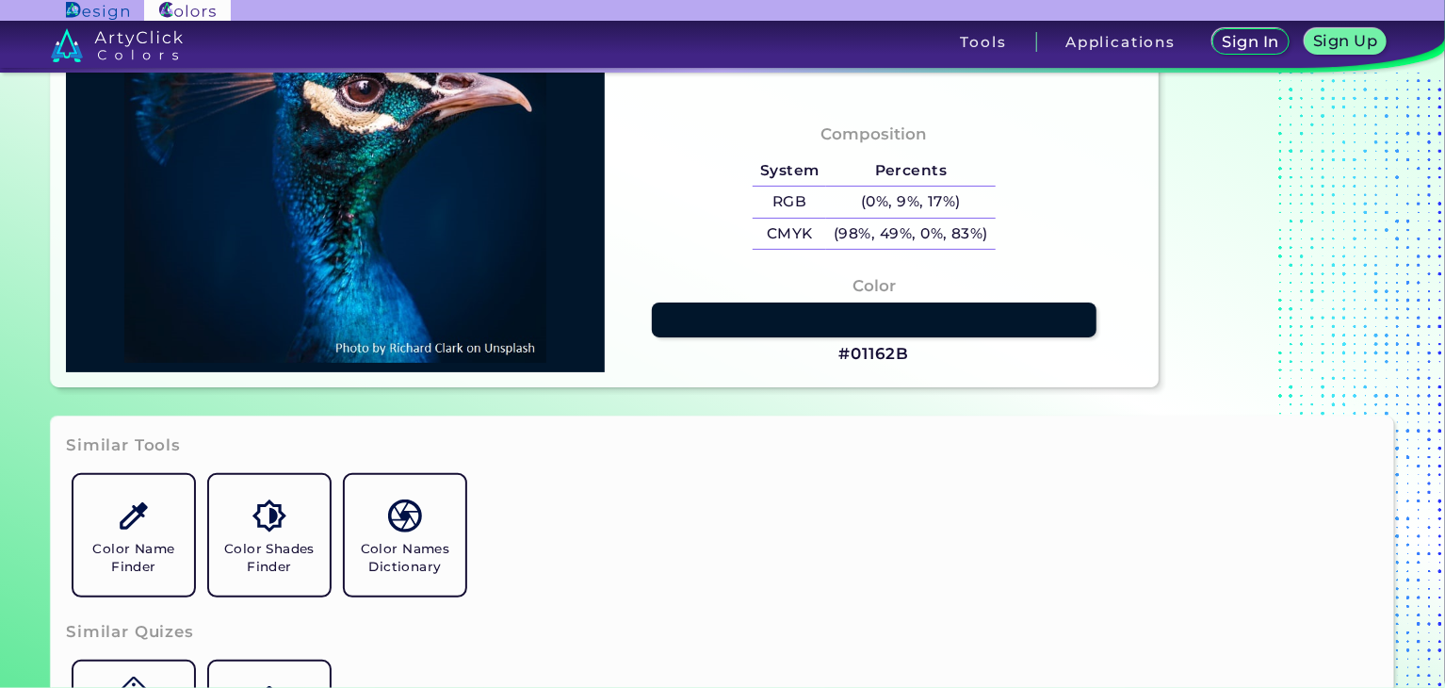
type input "#065784"
type input "#056193"
type input "#046a91"
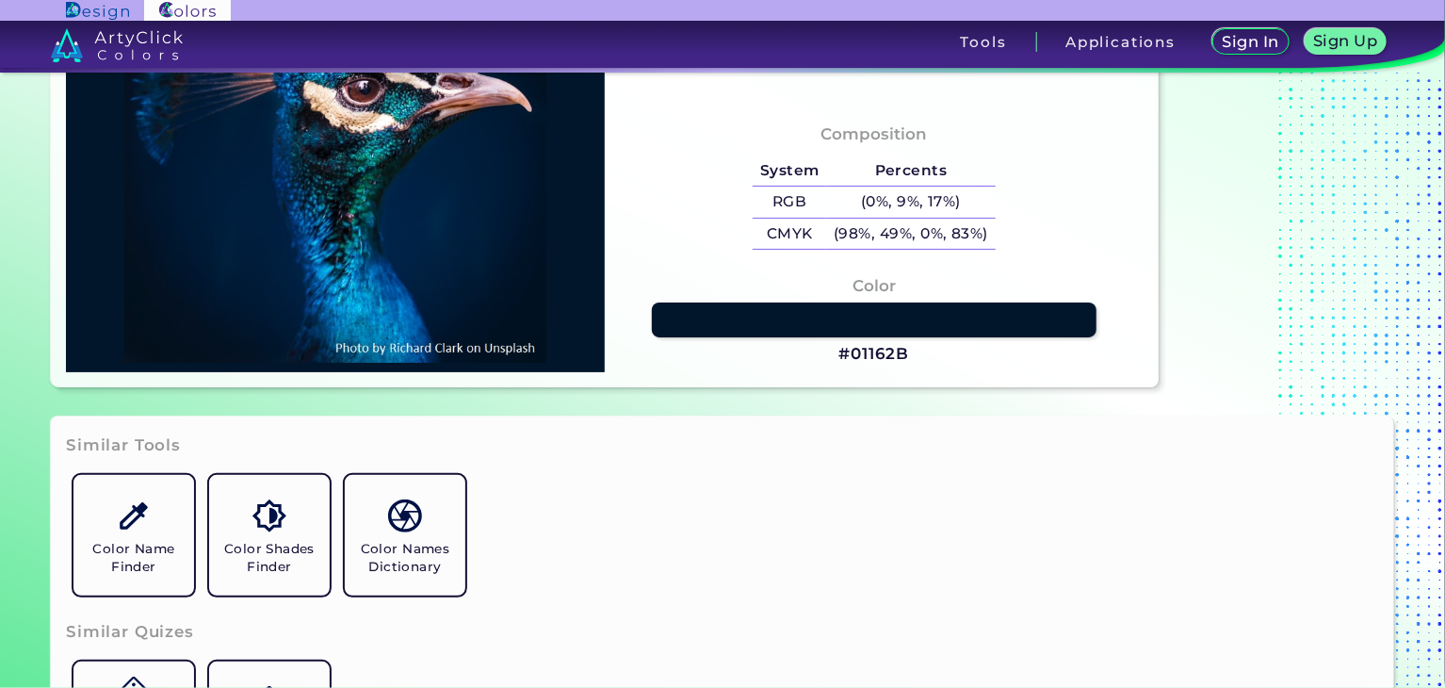
type input "#046A91"
type input "#0588bd"
type input "#0588BD"
type input "#027eb2"
type input "#027EB2"
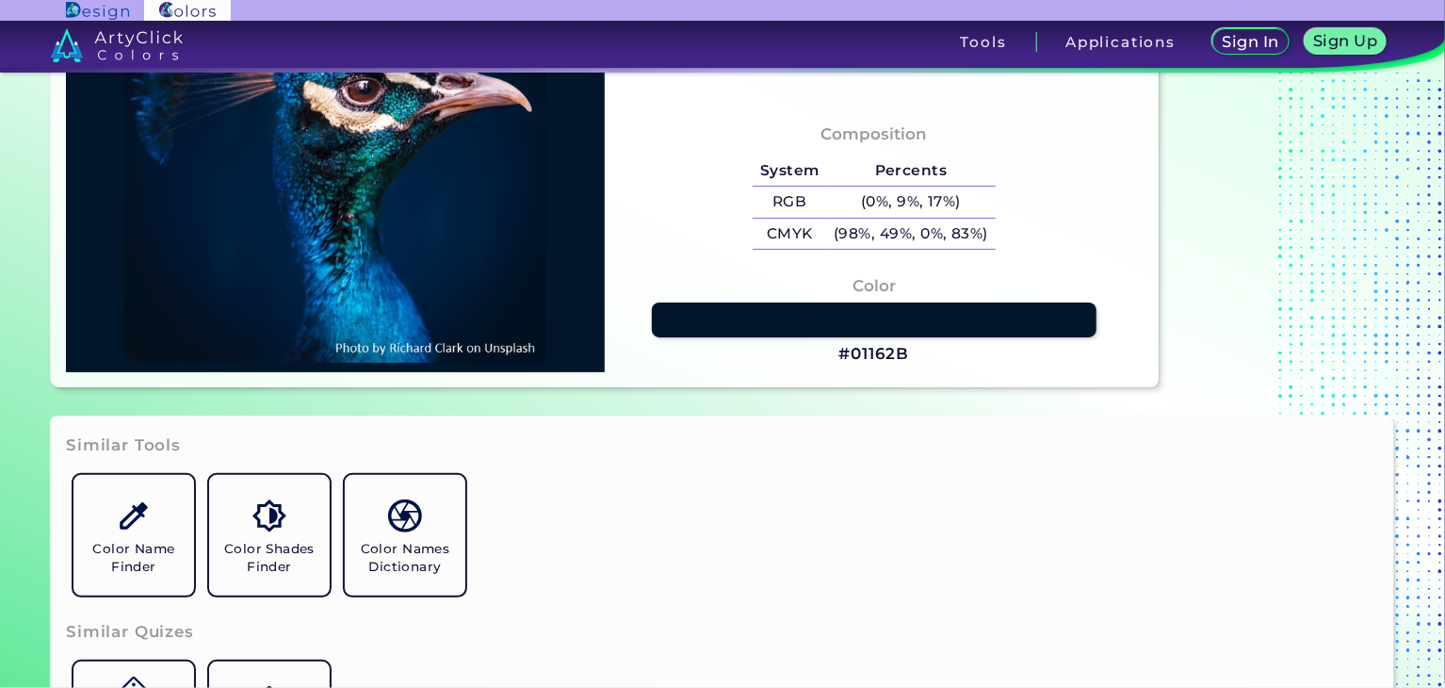
type input "#0a8cd4"
type input "#0A8CD4"
type input "#003071"
type input "#01172f"
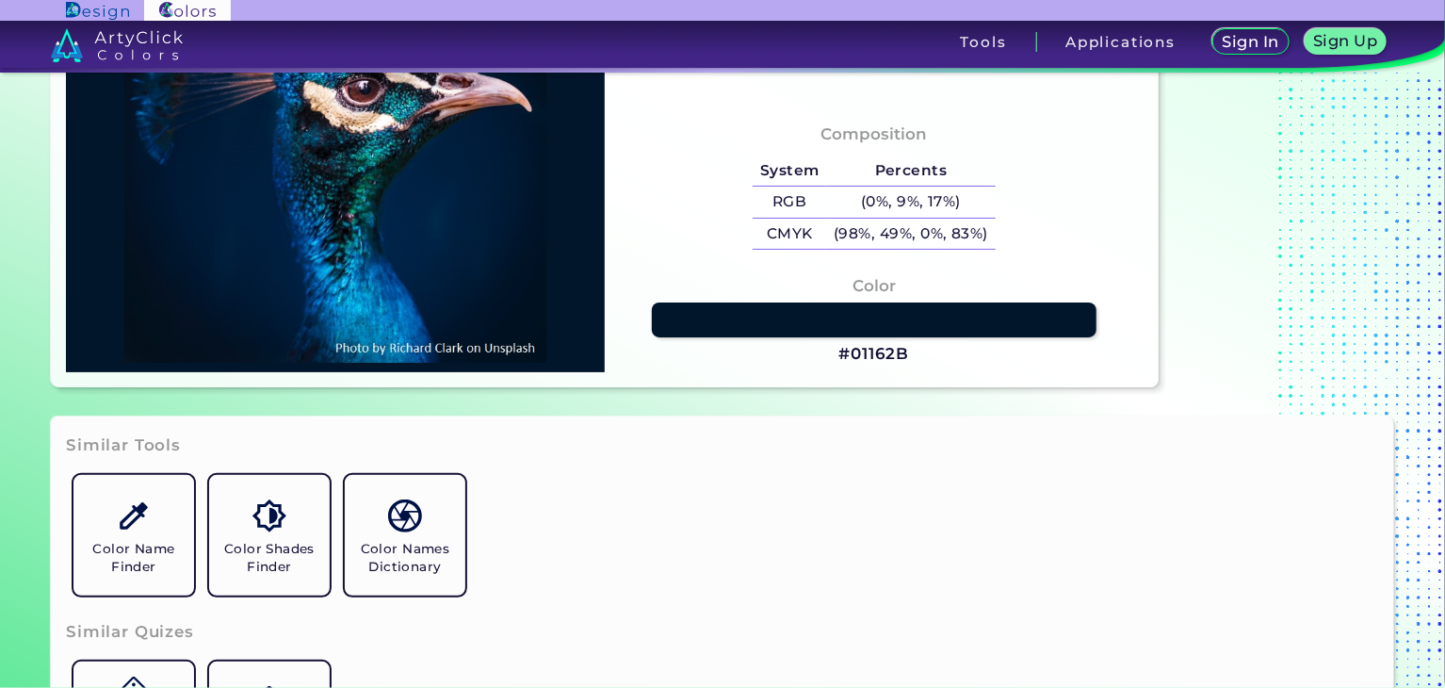
type input "#01172F"
type input "#00162d"
type input "#00162D"
type input "#00142c"
type input "#00142C"
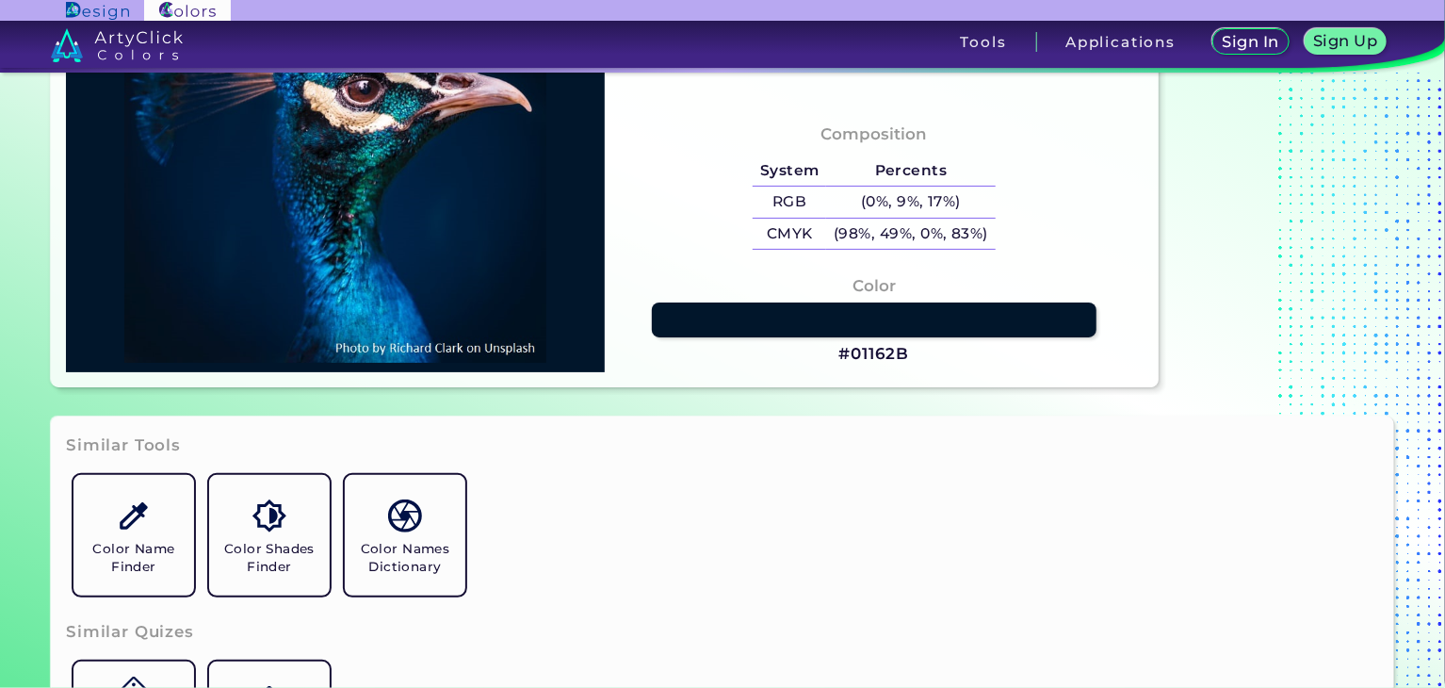
type input "#001427"
type input "#001226"
type input "#011224"
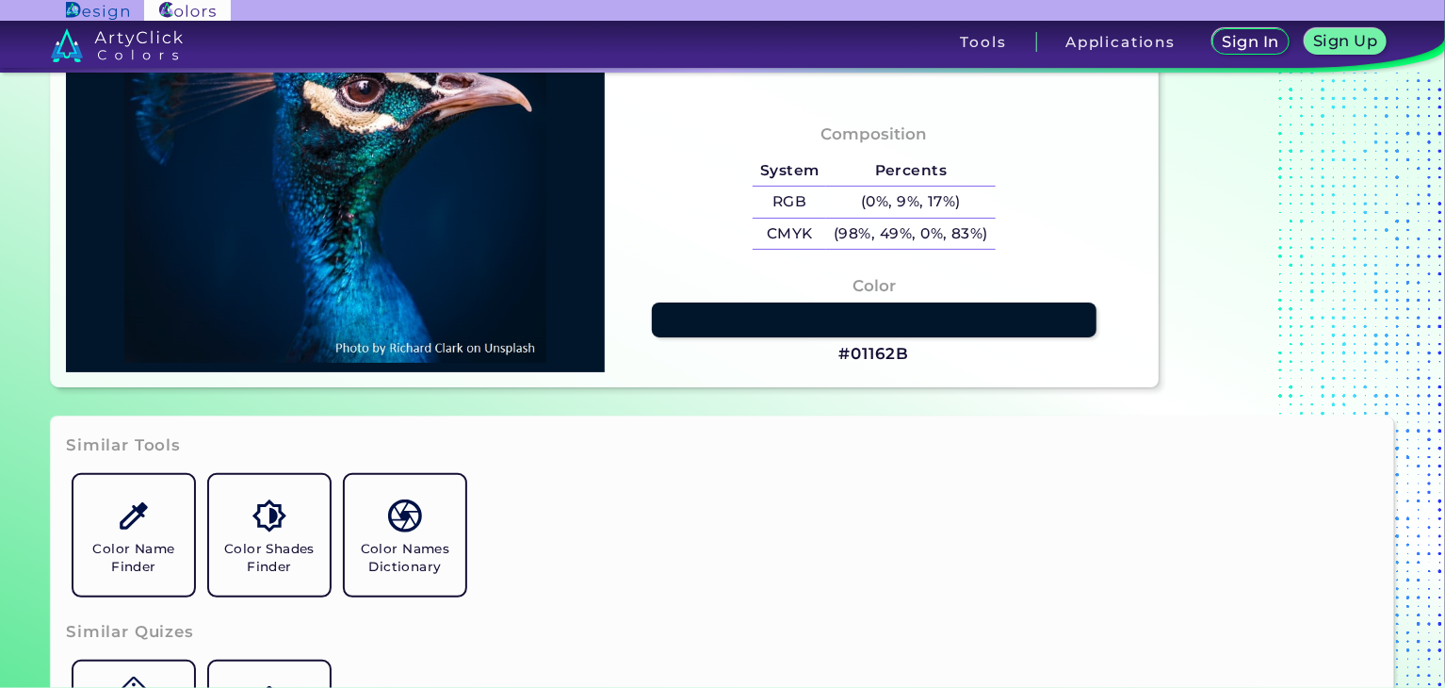
type input "#011224"
type input "#001121"
type input "#000000"
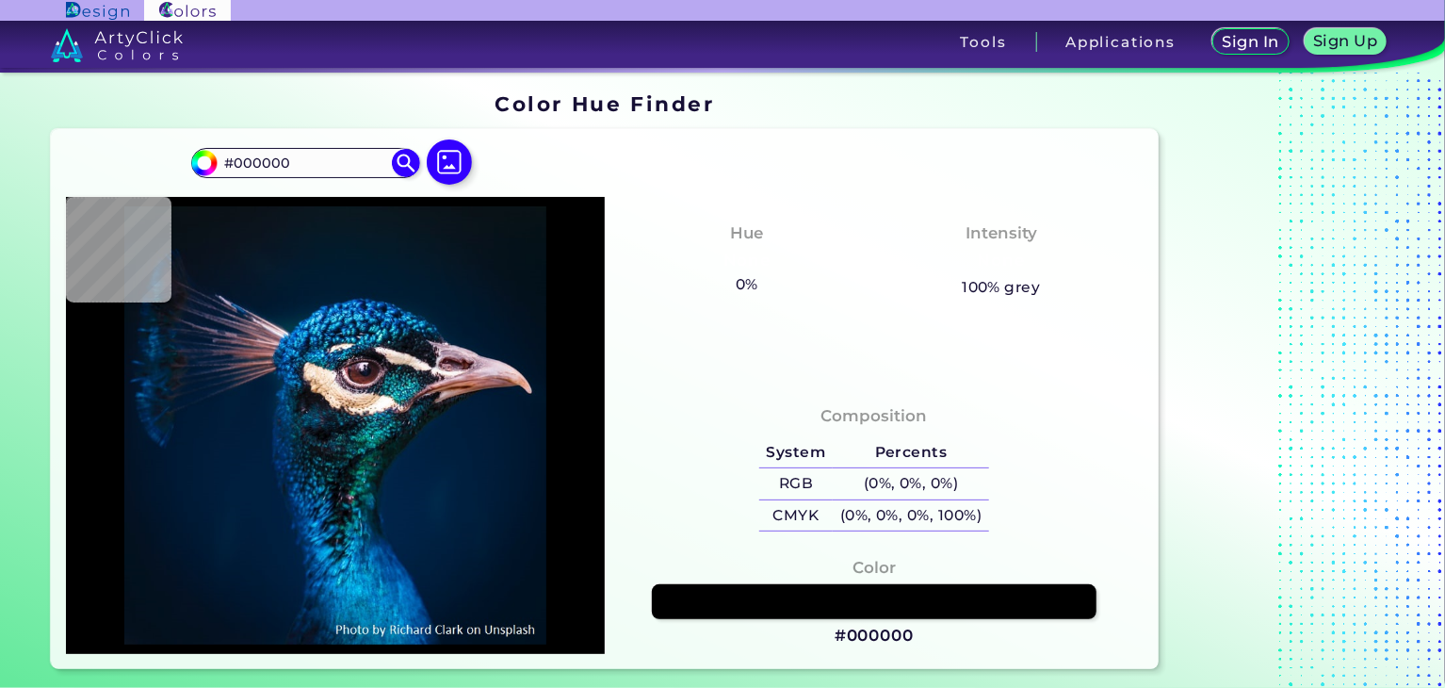
scroll to position [0, 0]
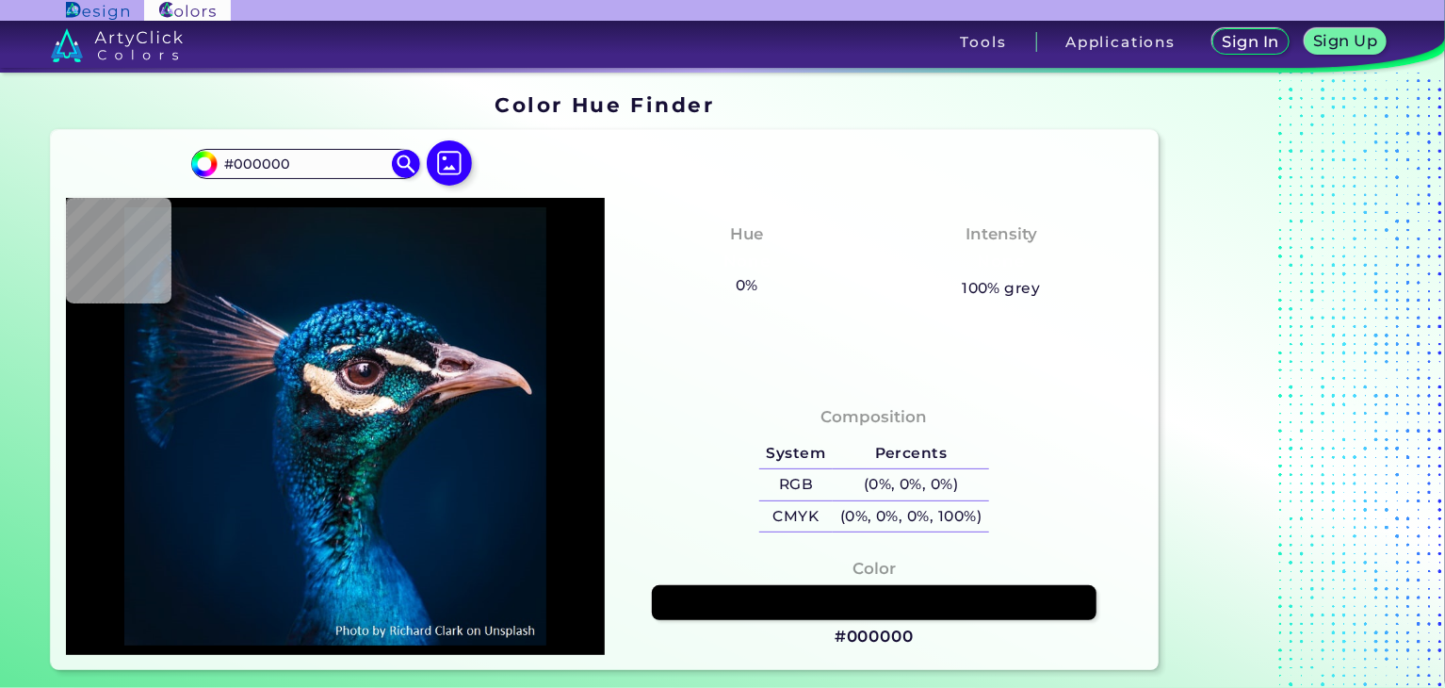
type input "#021019"
type input "#03111a"
type input "#03111A"
type input "#05121b"
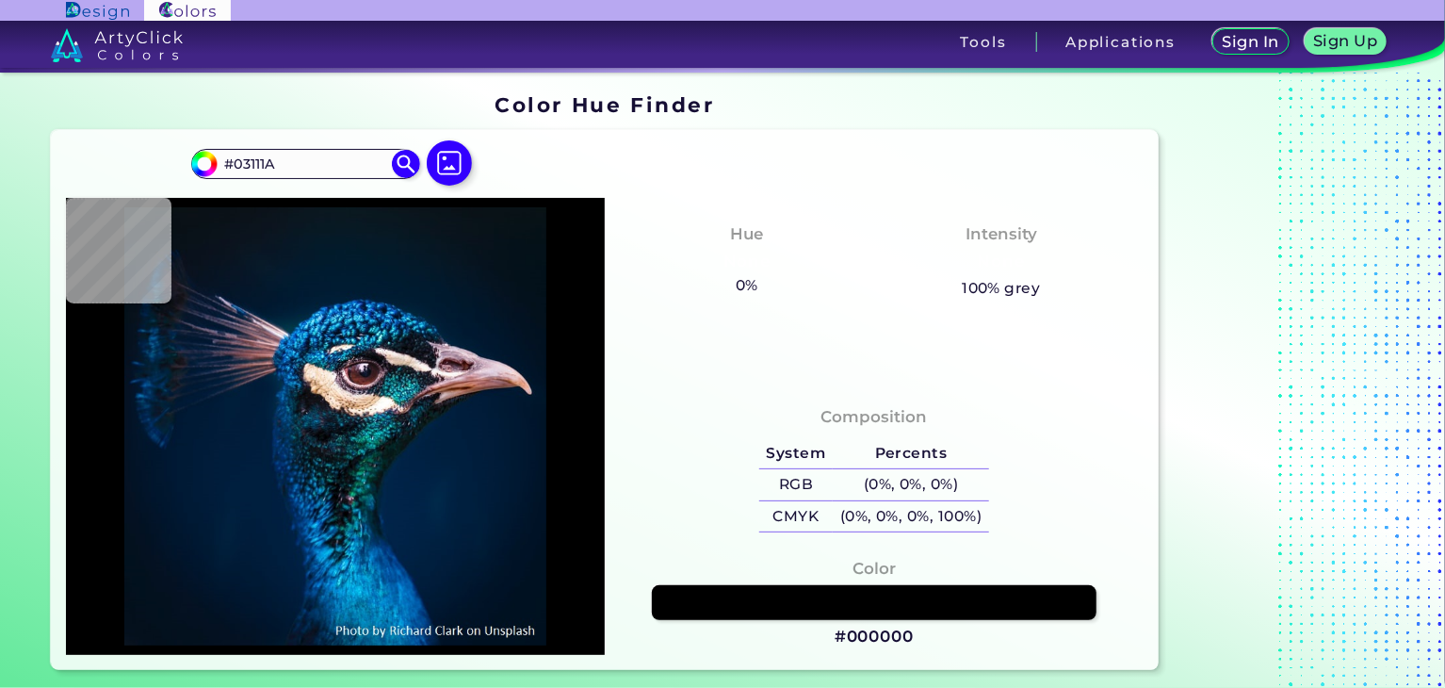
type input "#05121B"
type input "#06131c"
type input "#06131C"
type input "#06141d"
type input "#06141D"
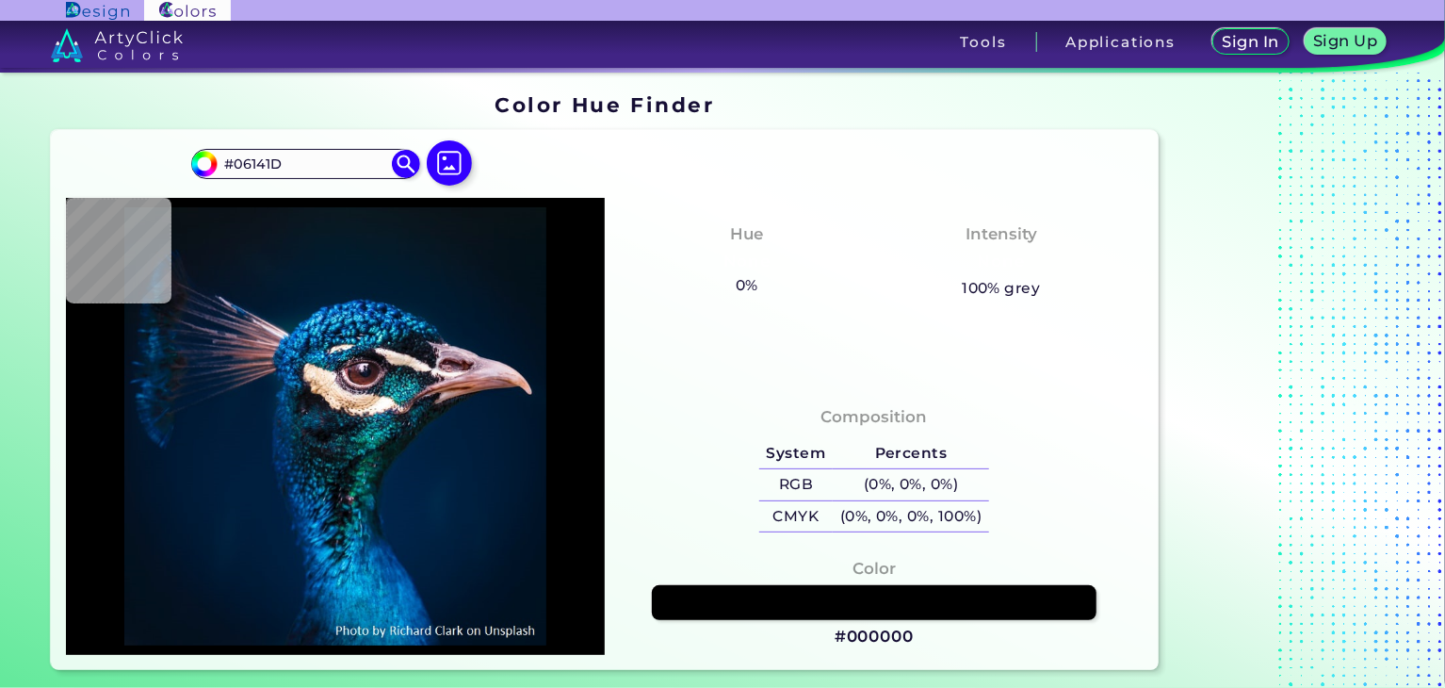
type input "#08151e"
type input "#08151E"
type input "#0b151e"
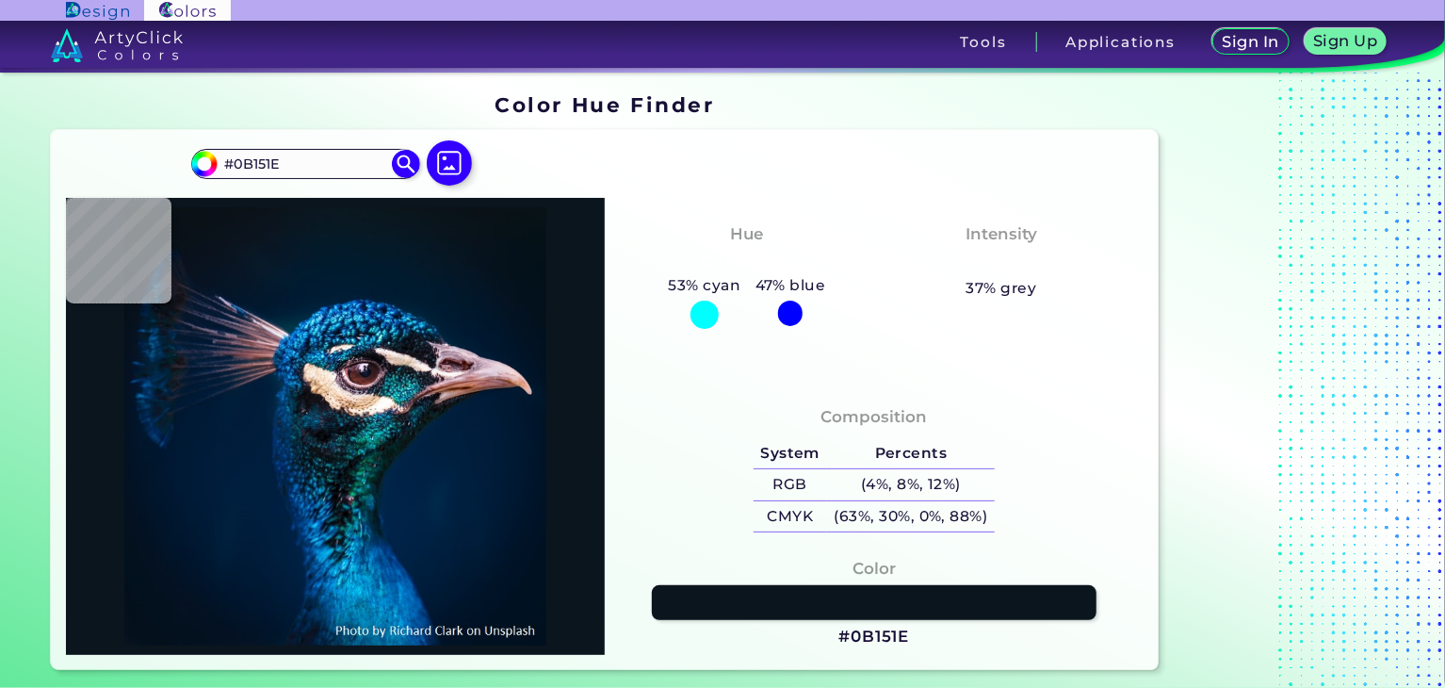
drag, startPoint x: 303, startPoint y: 165, endPoint x: 165, endPoint y: 154, distance: 138.8
click at [165, 154] on div "#0b151e #0B151E Acadia ◉ Acid Green ◉ Aero Blue ◉ Alabaster ◉ Albescent White ◉…" at bounding box center [605, 400] width 1108 height 540
paste input "F0F2ED"
type input "#F0F2ED"
click at [402, 163] on img at bounding box center [405, 164] width 33 height 33
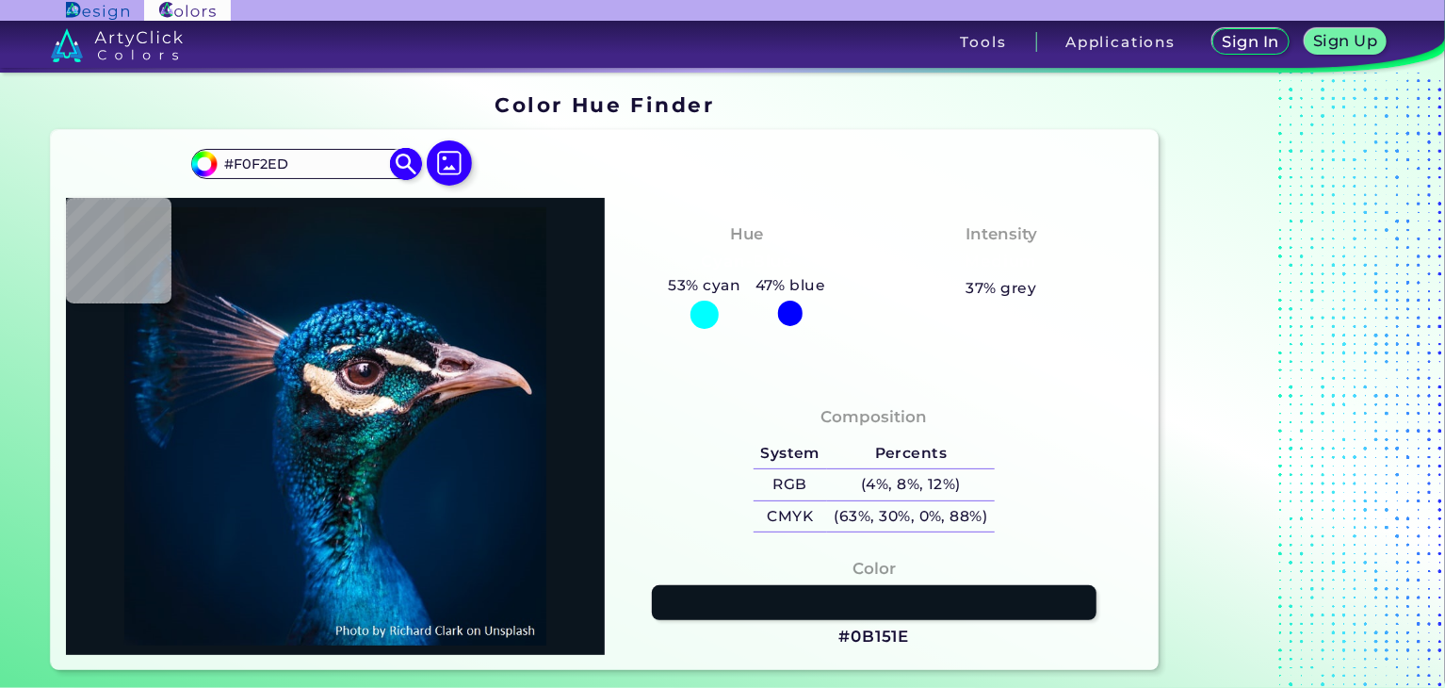
type input "#f0f2ed"
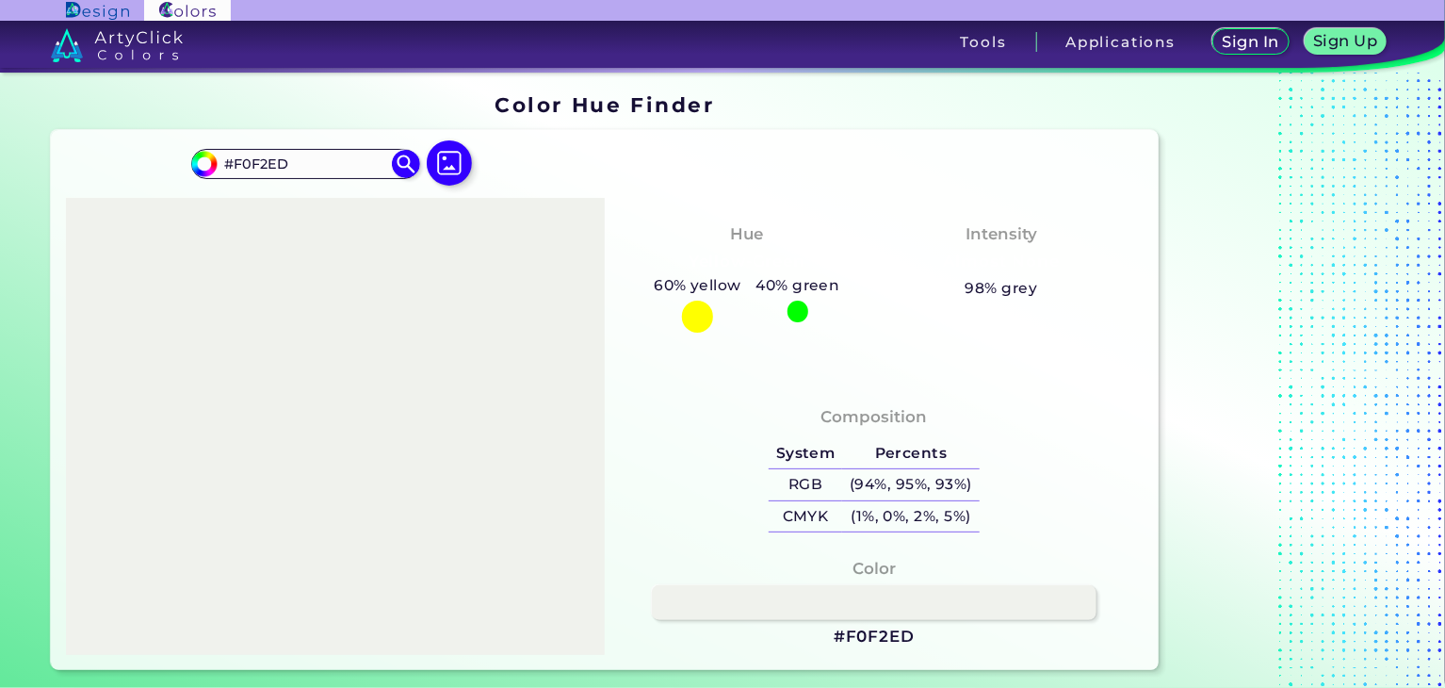
drag, startPoint x: 336, startPoint y: 160, endPoint x: 146, endPoint y: 145, distance: 190.9
click at [146, 145] on div "#f0f2ed #F0F2ED Acadia ◉ Acid Green ◉ Aero Blue ◉ Alabaster ◉ Albescent White ◉…" at bounding box center [605, 400] width 1108 height 540
paste input "85A492"
type input "#85A492"
click at [405, 161] on img at bounding box center [405, 164] width 33 height 33
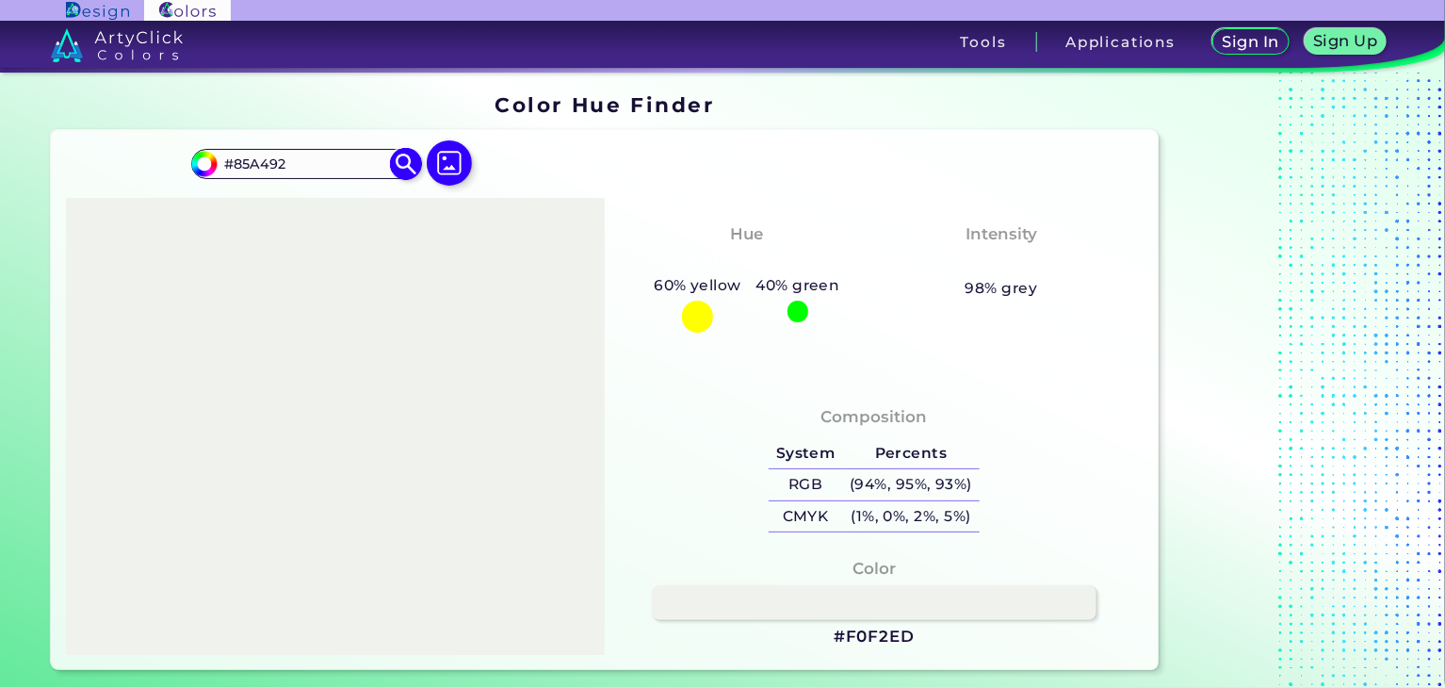
type input "#85a492"
